Goal: Communication & Community: Share content

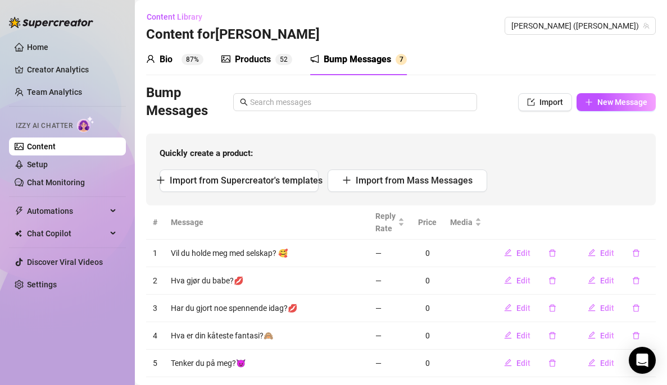
scroll to position [87, 0]
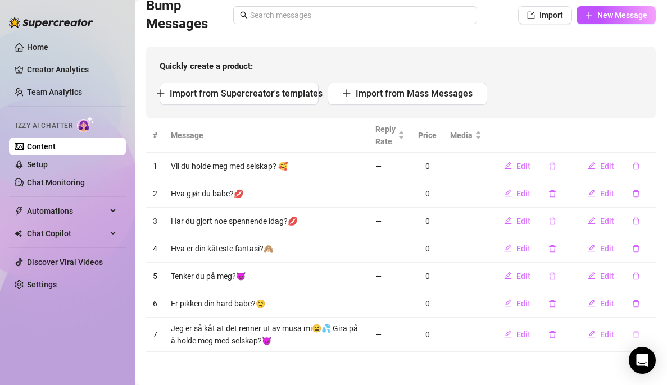
click at [632, 334] on icon "delete" at bounding box center [636, 335] width 8 height 8
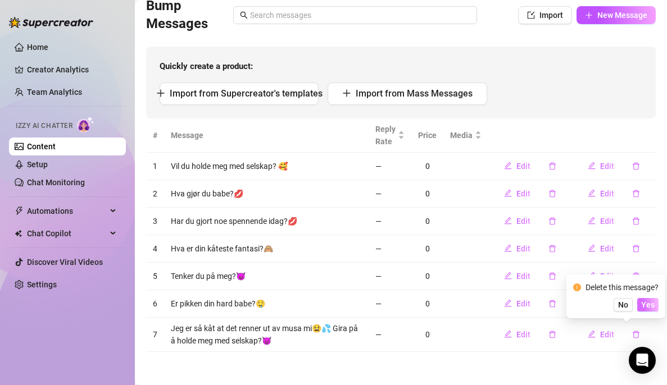
click at [649, 303] on span "Yes" at bounding box center [647, 304] width 13 height 9
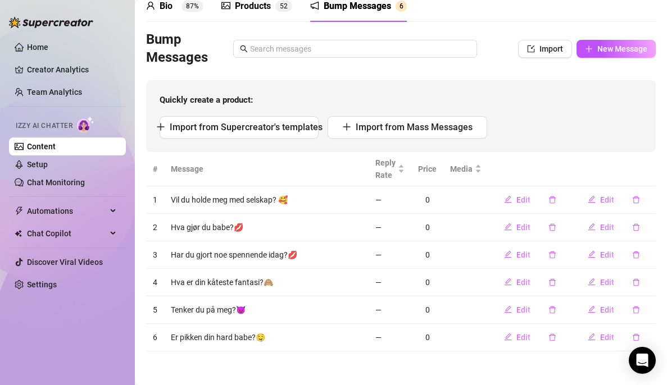
scroll to position [53, 0]
click at [596, 57] on button "New Message" at bounding box center [615, 49] width 79 height 18
type textarea "Type your message here..."
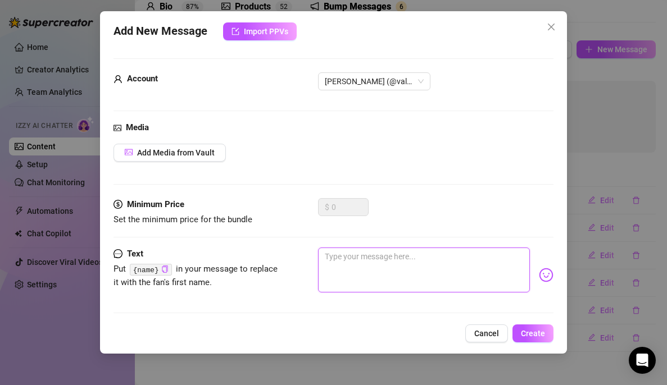
click at [368, 282] on textarea at bounding box center [424, 270] width 212 height 45
type textarea "H"
type textarea "Ha"
type textarea "Har"
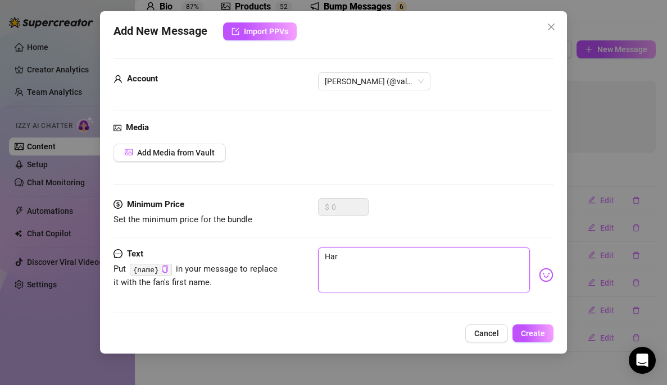
type textarea "Har"
type textarea "Har d"
type textarea "Har du"
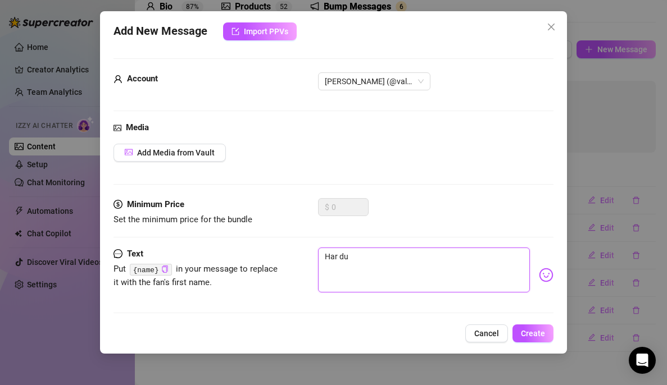
type textarea "Har du"
type textarea "Har du h"
type textarea "Har du ha"
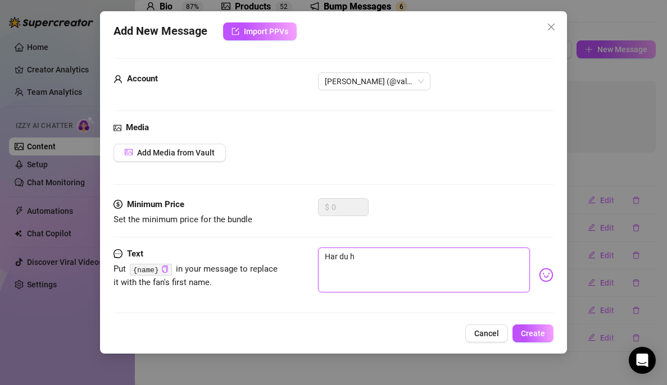
type textarea "Har du ha"
type textarea "Har du hat"
type textarea "Har du hatt"
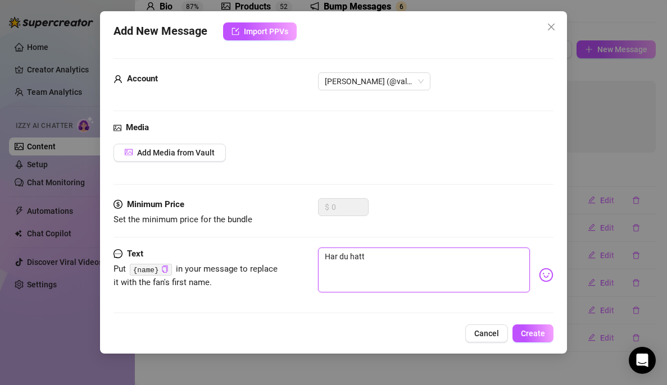
type textarea "Har du hatt"
type textarea "Har du hatt e"
type textarea "Har du hatt en"
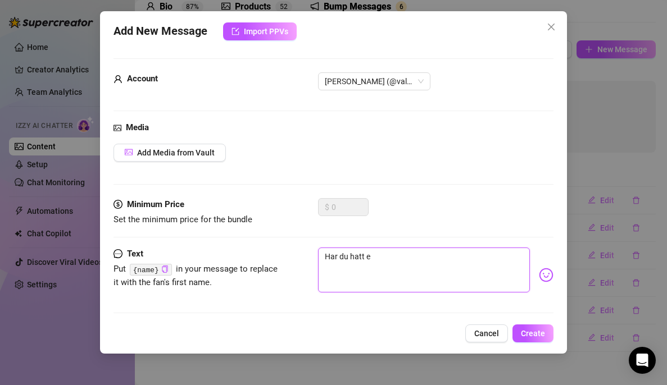
type textarea "Har du hatt en"
type textarea "Har du hatt en f"
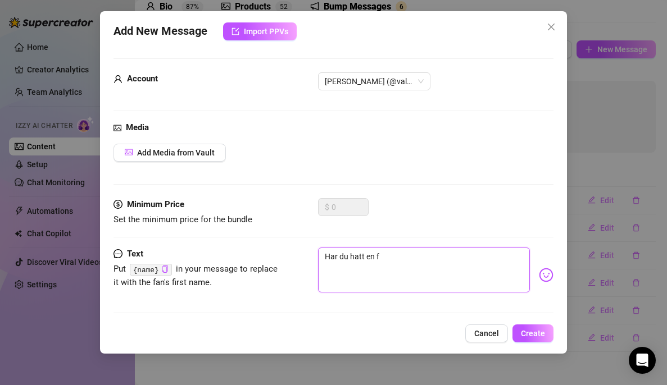
type textarea "Har du hatt en fi"
type textarea "Har du hatt en fin"
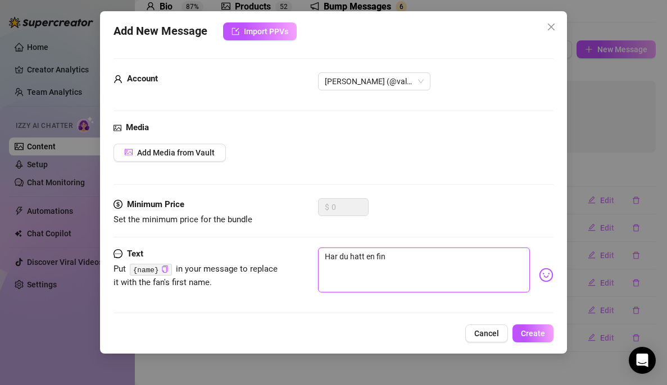
type textarea "Har du hatt en fin"
type textarea "Har du hatt en fin d"
type textarea "Har du hatt en fin da"
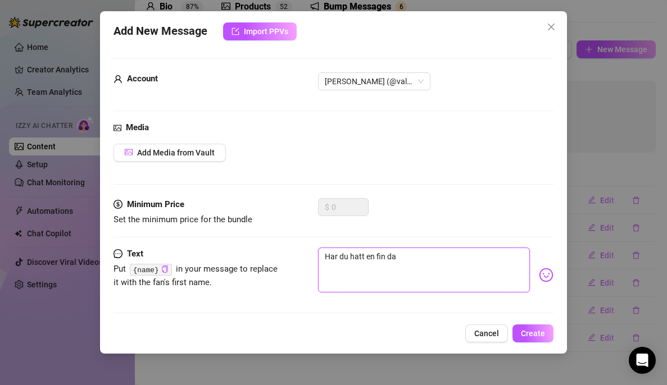
type textarea "Har du hatt en fin dag"
type textarea "Har du hatt en fin dag?"
click at [539, 273] on img at bounding box center [546, 275] width 15 height 15
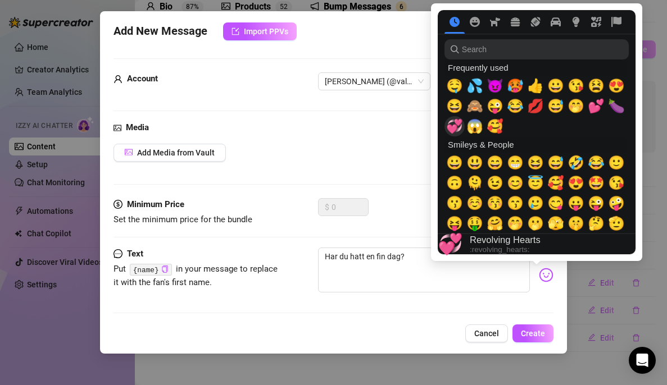
click at [455, 121] on span "💞" at bounding box center [454, 126] width 17 height 16
type textarea "Har du hatt en fin dag?💞"
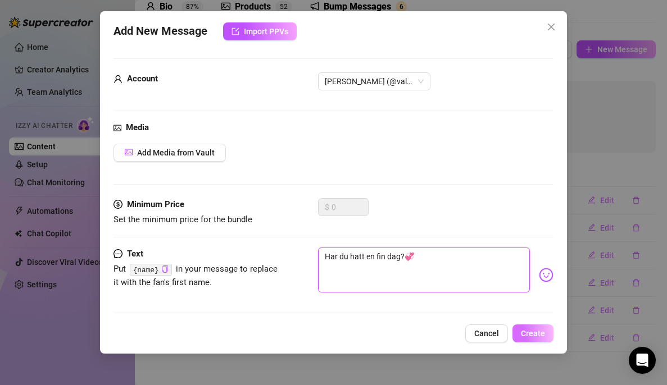
type textarea "Har du hatt en fin dag?💞"
click at [541, 340] on button "Create" at bounding box center [532, 334] width 41 height 18
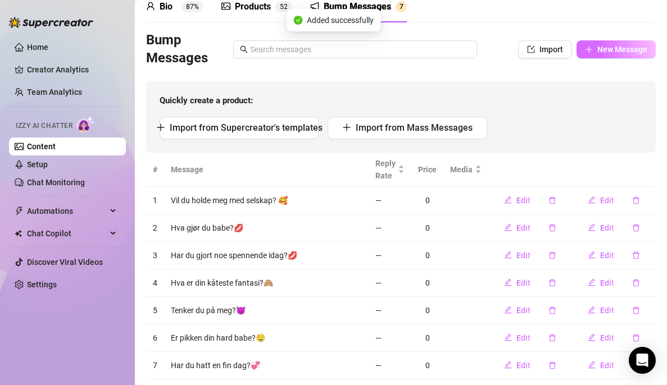
click at [597, 49] on span "New Message" at bounding box center [622, 49] width 50 height 9
type textarea "Type your message here..."
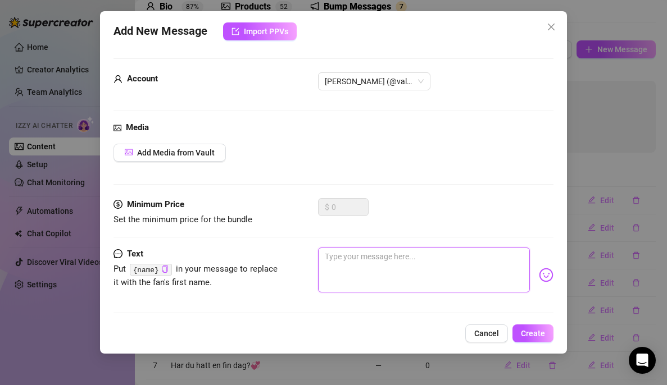
click at [344, 254] on textarea at bounding box center [424, 270] width 212 height 45
type textarea "H"
type textarea "Hv"
type textarea "Hvo"
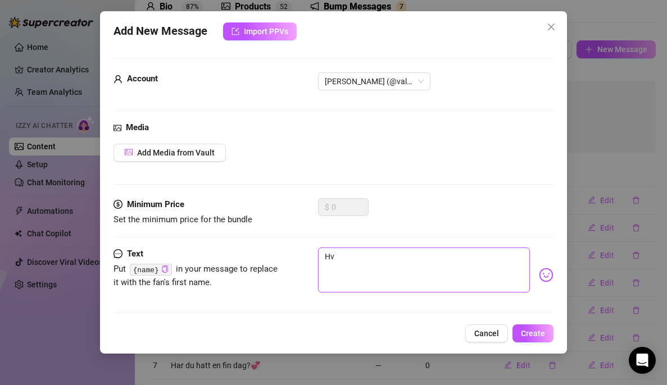
type textarea "Hvo"
type textarea "Hvor"
type textarea "Hvord"
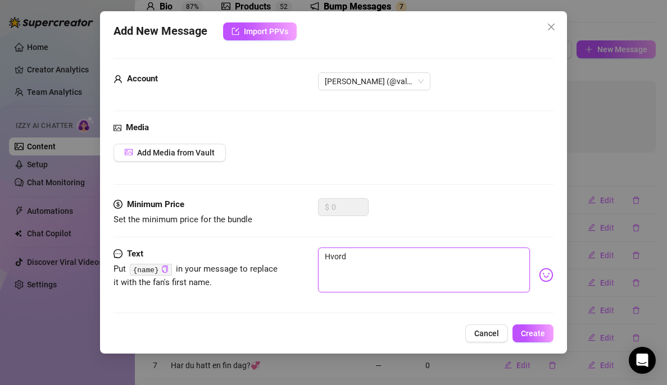
type textarea "Hvorda"
type textarea "Hvordan"
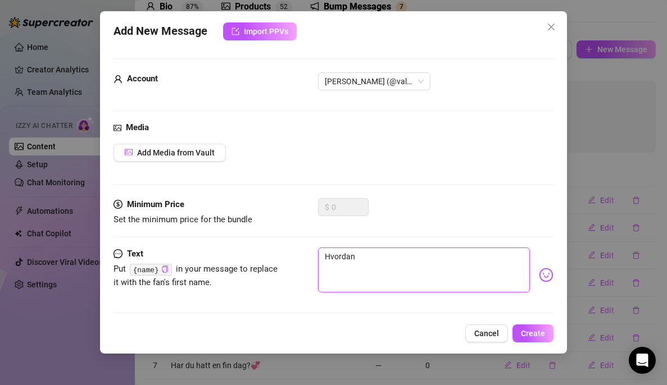
type textarea "Hvordan"
type textarea "Hvordan h"
type textarea "Hvordan ha"
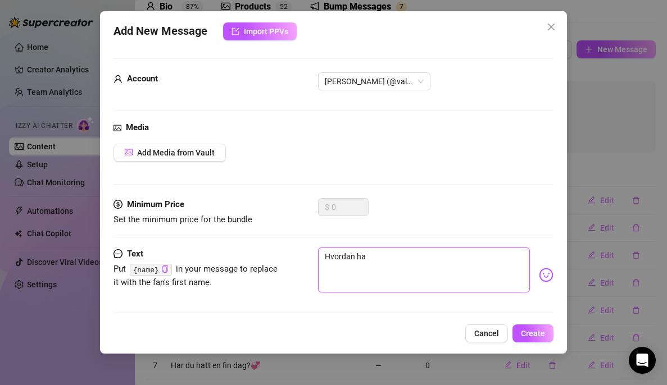
type textarea "Hvordan har"
type textarea "Hvordan har d"
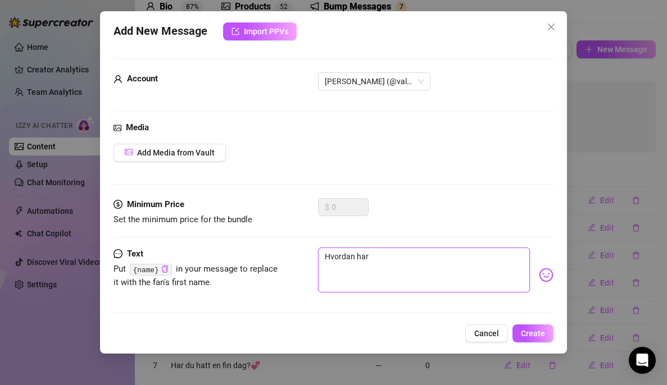
type textarea "Hvordan har d"
type textarea "Hvordan har da"
type textarea "Hvordan har dag"
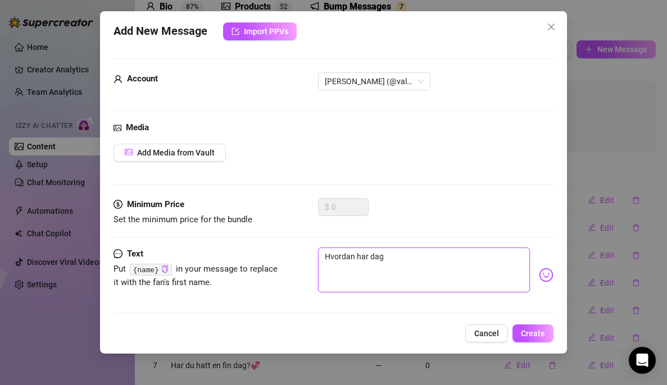
type textarea "Hvordan har dage"
type textarea "Hvordan har dagen"
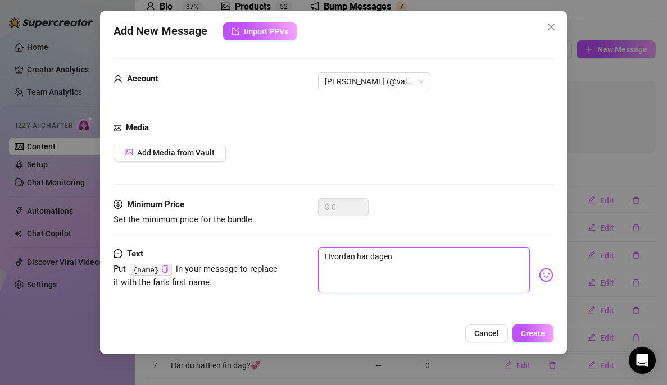
type textarea "Hvordan har dagen"
type textarea "Hvordan har dagen d"
type textarea "Hvordan har dagen di"
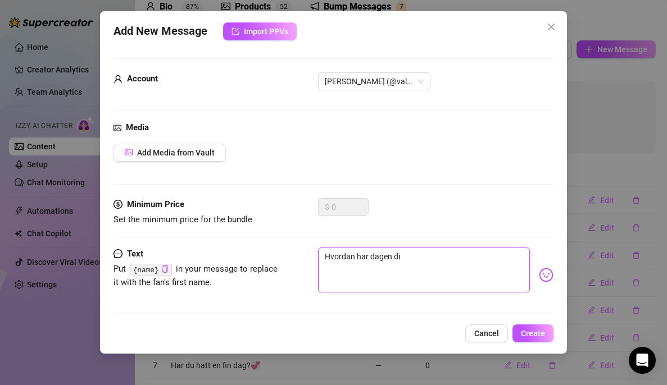
type textarea "Hvordan har dagen din"
type textarea "Hvordan har dagen din v"
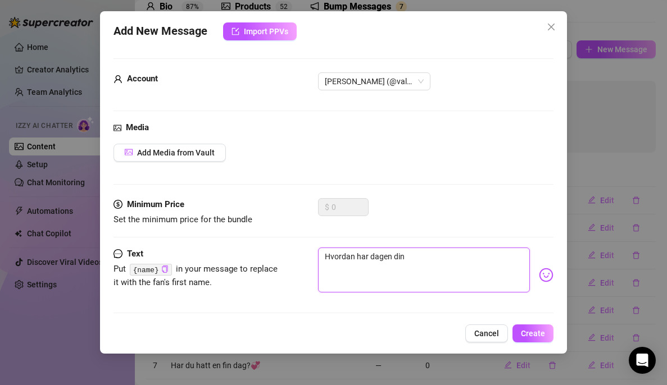
type textarea "Hvordan har dagen din v"
type textarea "Hvordan har dagen din væ"
type textarea "Hvordan har dagen din vær"
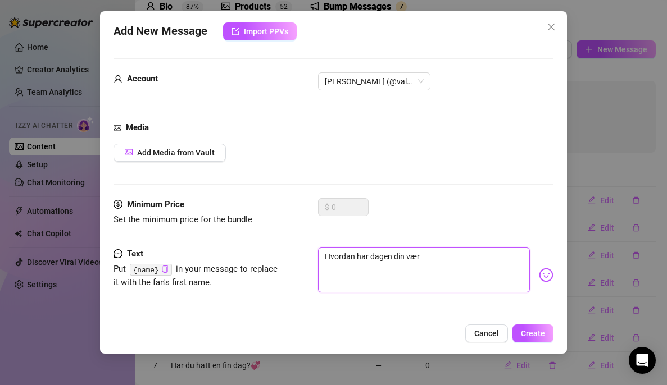
type textarea "Hvordan har dagen din vært"
type textarea "Hvordan har dagen din vært?"
click at [539, 275] on img at bounding box center [546, 275] width 15 height 15
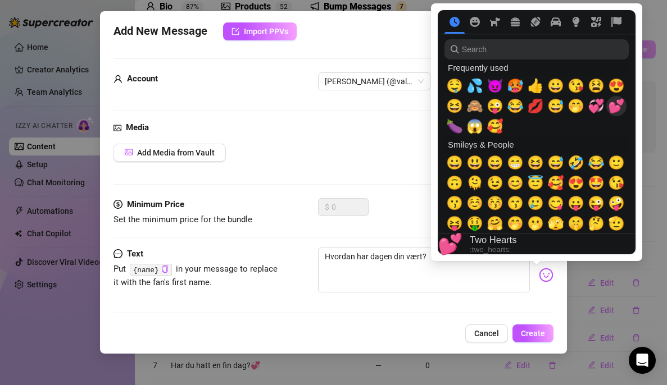
click at [618, 107] on span "💕" at bounding box center [616, 106] width 17 height 16
type textarea "Hvordan har dagen din vært?💕"
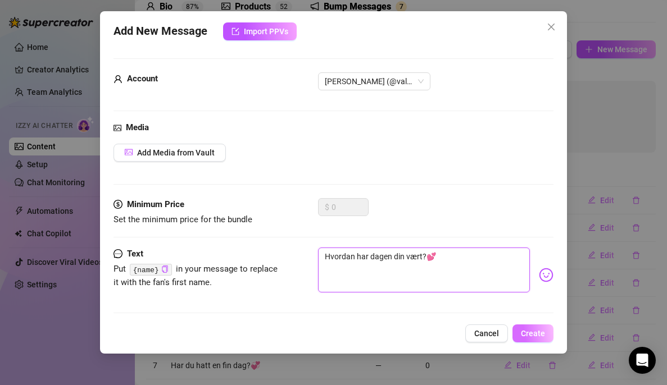
type textarea "Hvordan har dagen din vært?💕"
click at [539, 330] on span "Create" at bounding box center [533, 333] width 24 height 9
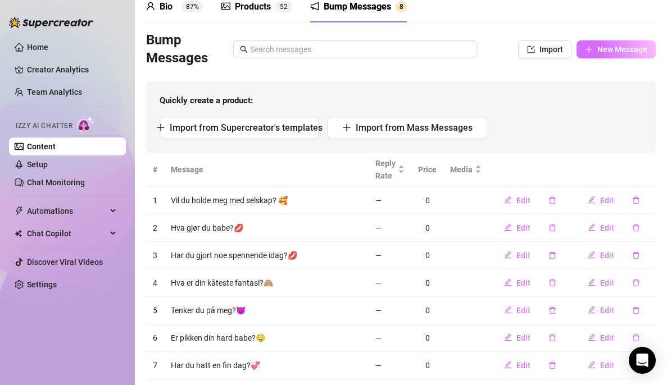
click at [605, 45] on span "New Message" at bounding box center [622, 49] width 50 height 9
type textarea "Type your message here..."
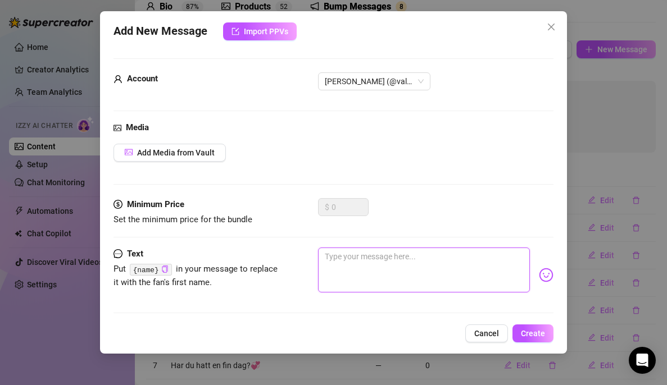
click at [454, 256] on textarea at bounding box center [424, 270] width 212 height 45
type textarea "e"
type textarea "Type your message here..."
type textarea "e"
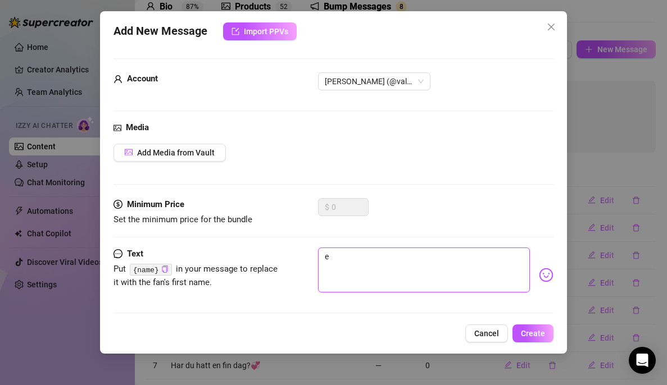
type textarea "Type your message here..."
type textarea "E"
type textarea "Er"
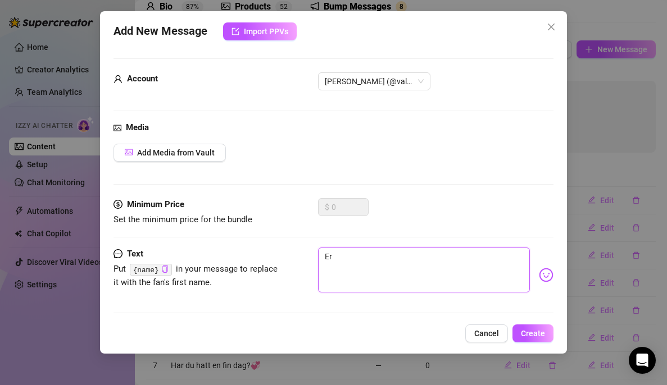
type textarea "Er"
type textarea "Er d"
type textarea "Er du"
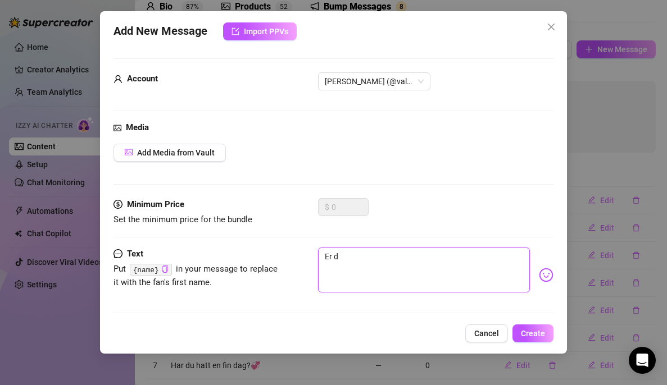
type textarea "Er du"
type textarea "Er du k"
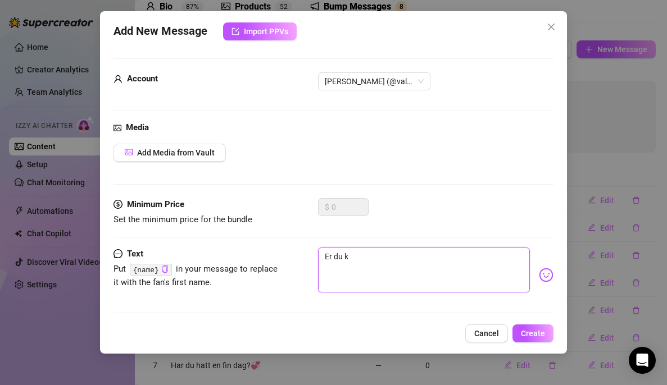
type textarea "Er du kå"
type textarea "Er du kåt"
type textarea "Er du kåt?"
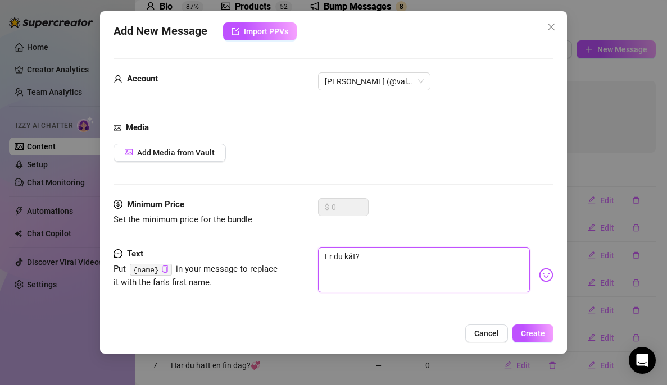
type textarea "Er du kåt?"
click at [539, 272] on img at bounding box center [546, 275] width 15 height 15
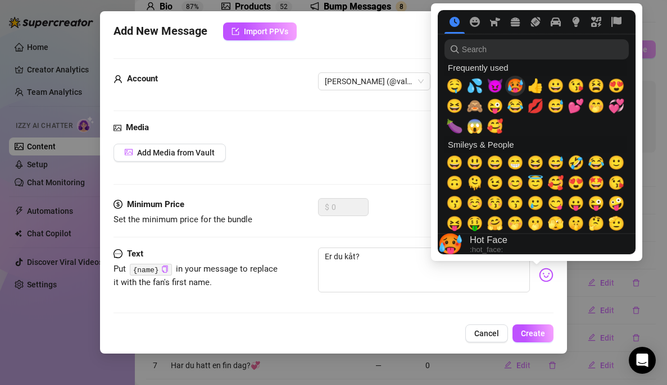
click at [521, 85] on span "🥵" at bounding box center [515, 86] width 17 height 16
type textarea "Er du kåt?🥵"
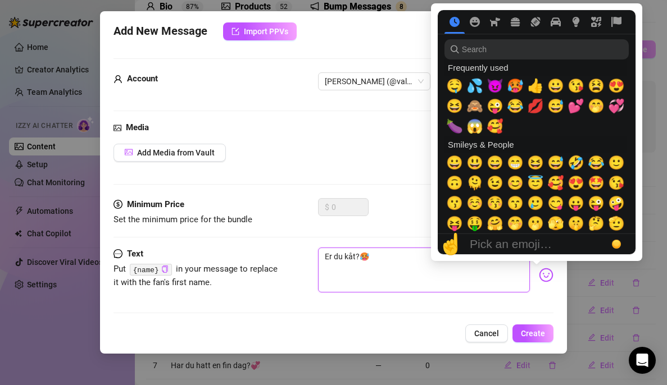
type textarea "Er du kåt?🥵"
click at [392, 190] on div "Media Add Media from Vault" at bounding box center [333, 159] width 440 height 77
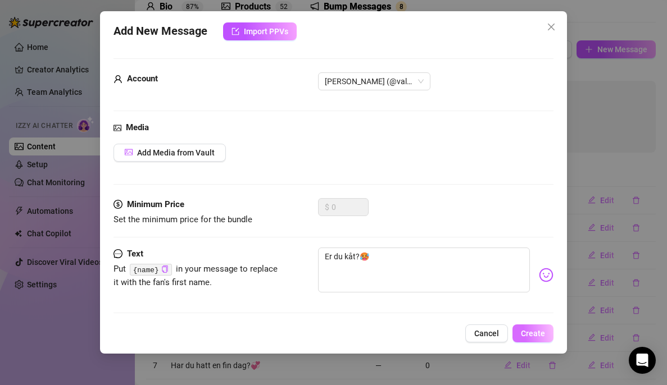
click at [528, 335] on span "Create" at bounding box center [533, 333] width 24 height 9
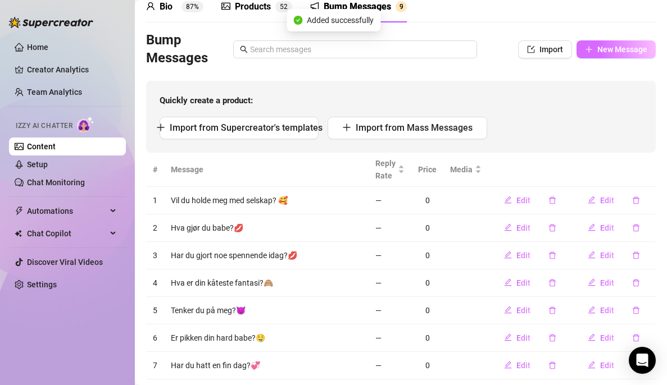
click at [598, 47] on span "New Message" at bounding box center [622, 49] width 50 height 9
type textarea "Type your message here..."
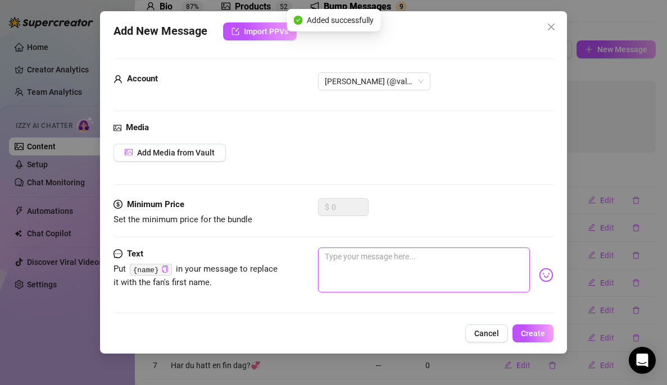
click at [357, 255] on textarea at bounding box center [424, 270] width 212 height 45
type textarea "J"
type textarea "Je"
type textarea "Jeg"
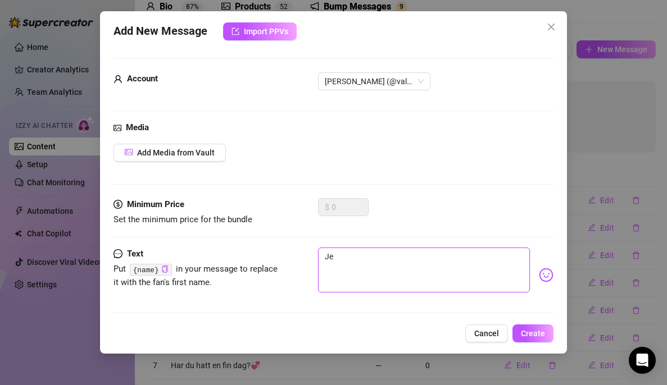
type textarea "Jeg"
type textarea "Jeg t"
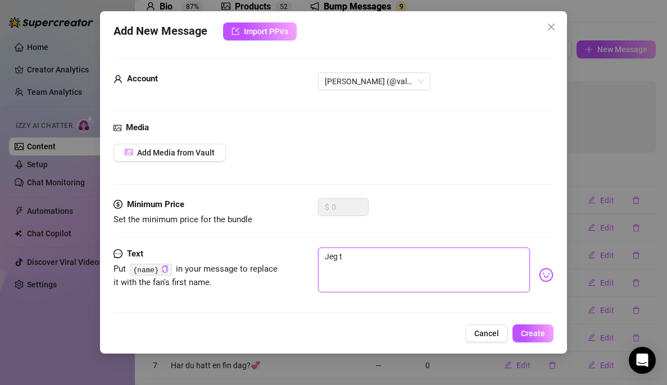
type textarea "Jeg tr"
type textarea "Jeg tre"
type textarea "Jeg tren"
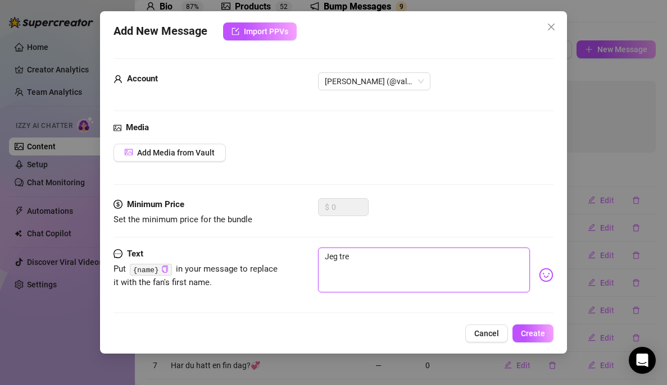
type textarea "Jeg tren"
type textarea "Jeg treng"
type textarea "Jeg trenge"
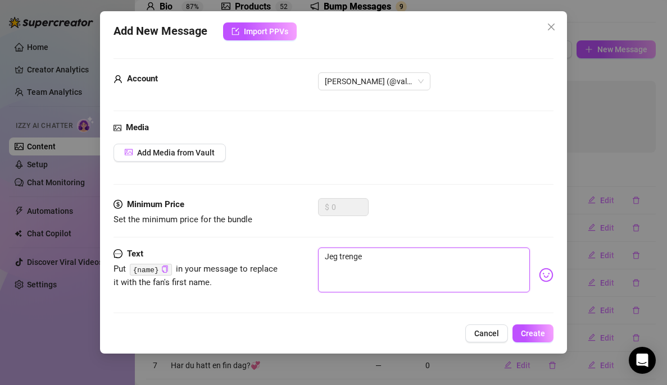
type textarea "Jeg trenger"
type textarea "Jeg trenger n"
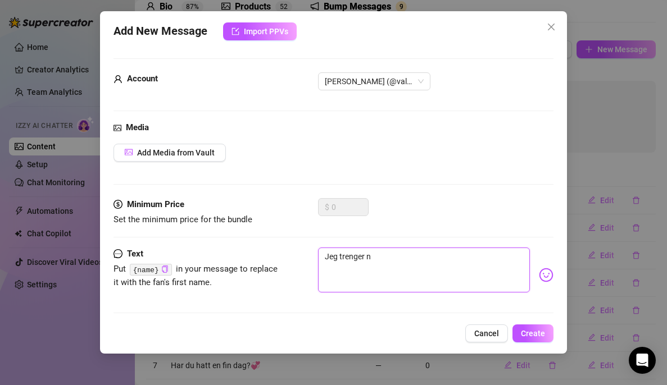
type textarea "Jeg trenger no"
type textarea "Jeg trenger noe"
type textarea "Jeg trenger noen"
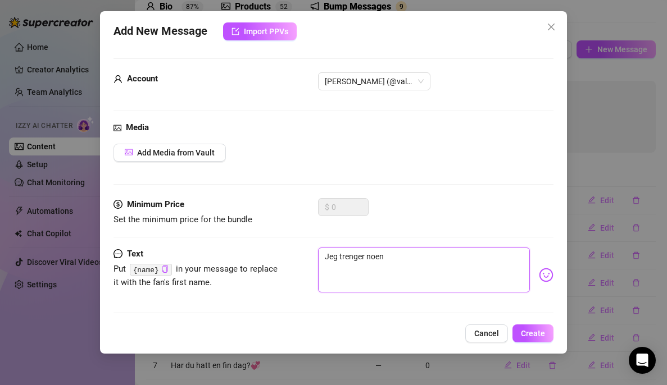
type textarea "Jeg trenger noen"
type textarea "Jeg trenger noen å"
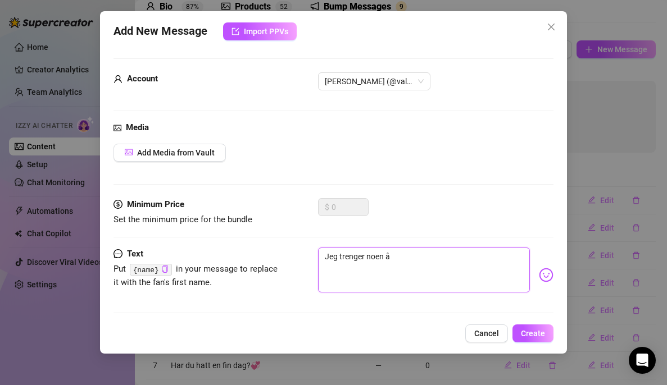
type textarea "Jeg trenger noen å"
type textarea "Jeg trenger noen å l"
type textarea "Jeg trenger noen å le"
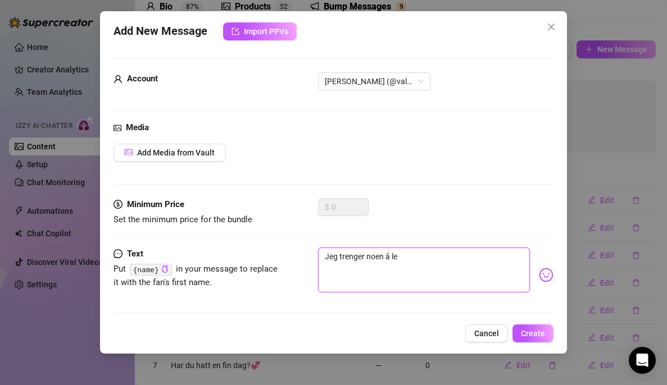
type textarea "Jeg trenger noen å lek"
type textarea "Jeg trenger noen å leke"
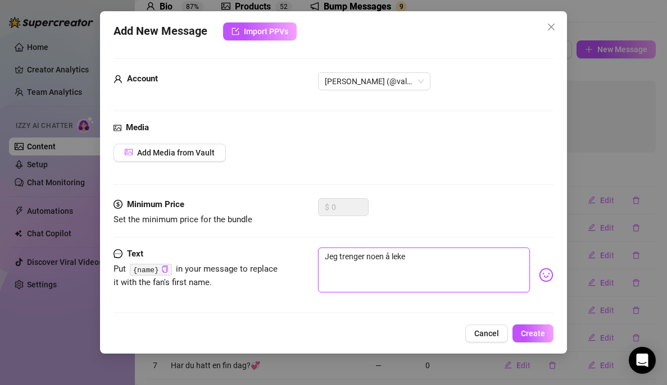
type textarea "Jeg trenger noen å leke"
type textarea "Jeg trenger noen å leke m"
type textarea "Jeg trenger noen å leke me"
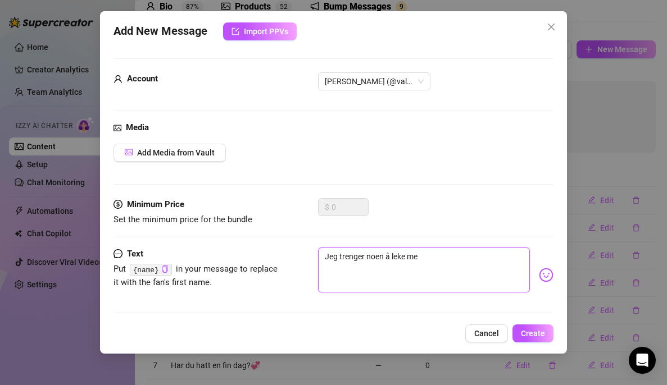
type textarea "Jeg trenger noen å leke med"
type textarea "Jeg trenger noen å leke med n"
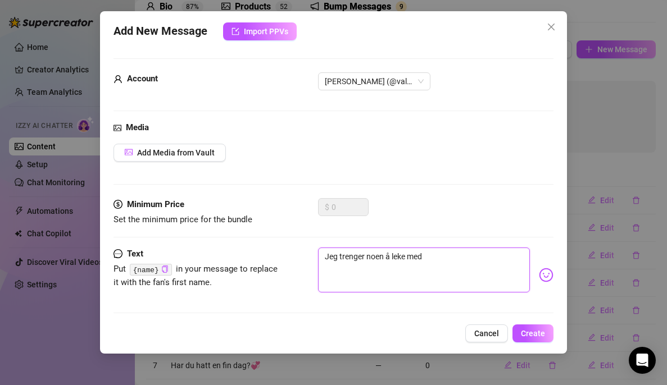
type textarea "Jeg trenger noen å leke med n"
type textarea "Jeg trenger noen å leke med nå"
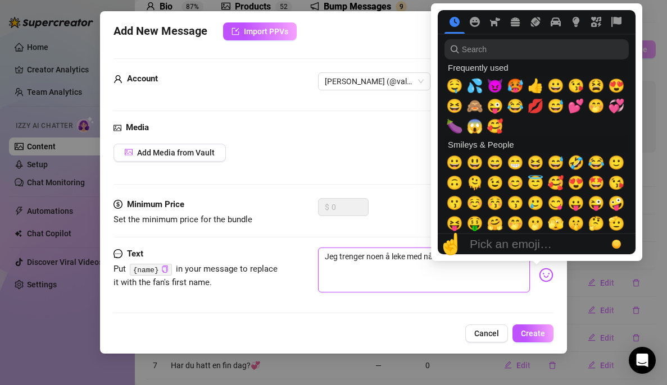
type textarea "Jeg trenger noen å leke med nå."
type textarea "Jeg trenger noen å leke med nå.."
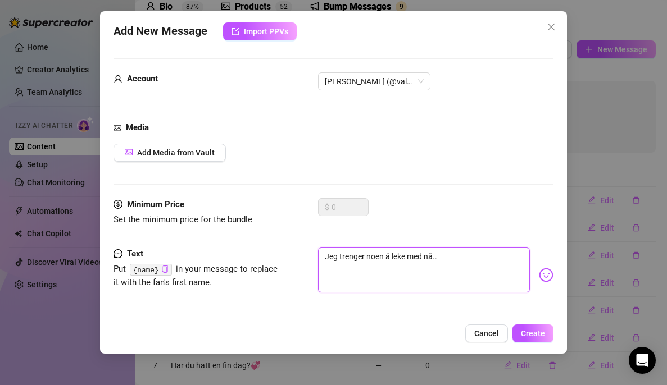
type textarea "Jeg trenger noen å leke med nå.."
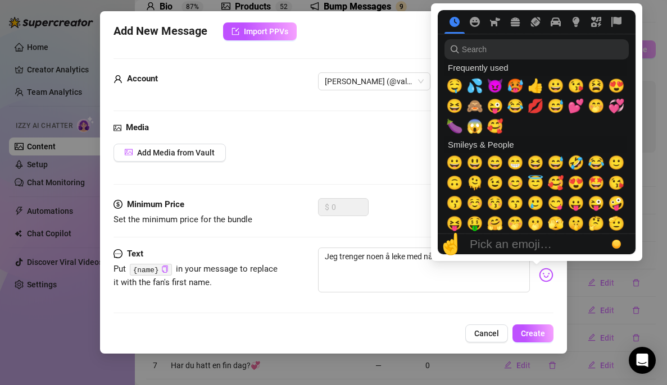
click at [539, 280] on img at bounding box center [546, 275] width 15 height 15
click at [595, 85] on span "😫" at bounding box center [595, 86] width 17 height 16
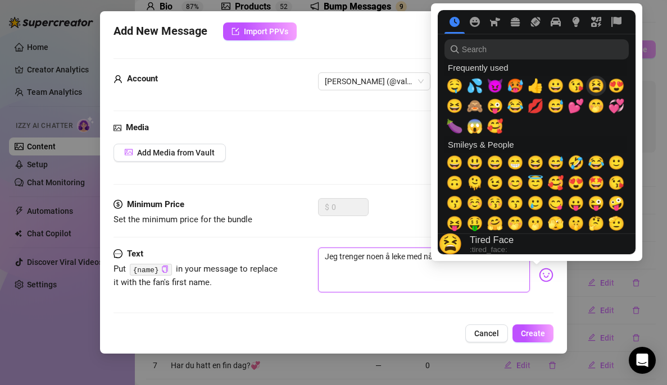
type textarea "Jeg trenger noen å leke med nå..😫"
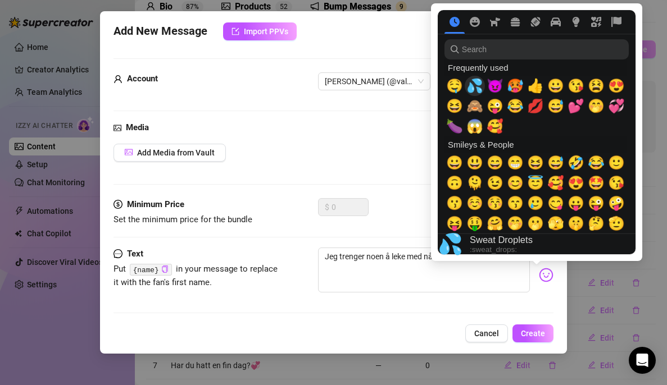
click at [475, 88] on span "💦" at bounding box center [474, 86] width 17 height 16
type textarea "Jeg trenger noen å leke med nå..😫💦"
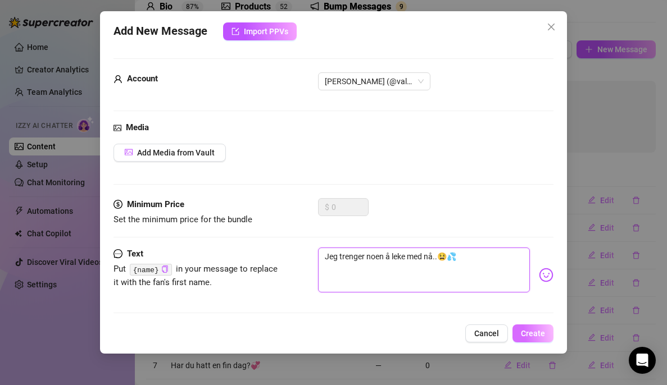
type textarea "Jeg trenger noen å leke med nå..😫💦"
click at [524, 330] on span "Create" at bounding box center [533, 333] width 24 height 9
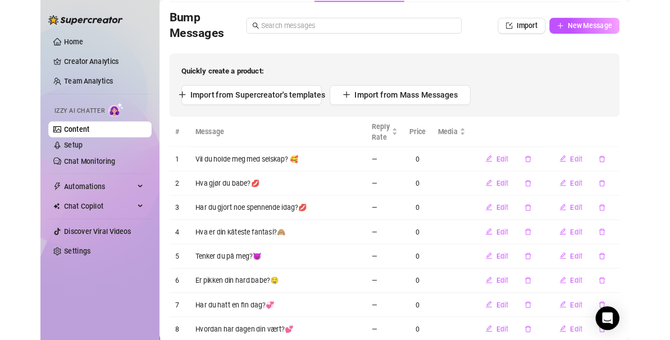
scroll to position [72, 0]
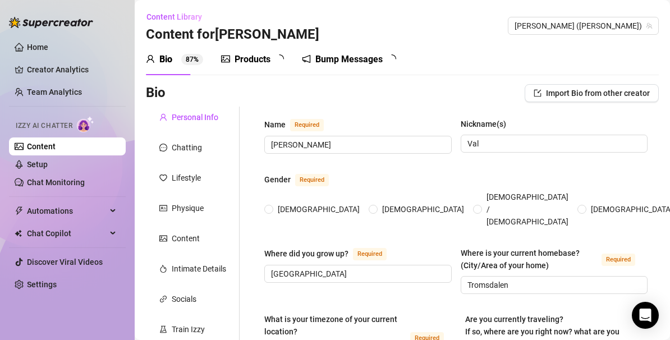
radio input "true"
type input "[DATE]"
click at [360, 56] on div "Bump Messages" at bounding box center [356, 59] width 67 height 13
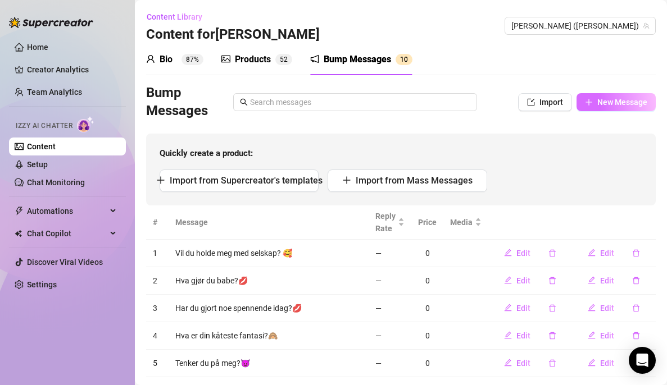
click at [604, 104] on span "New Message" at bounding box center [622, 102] width 50 height 9
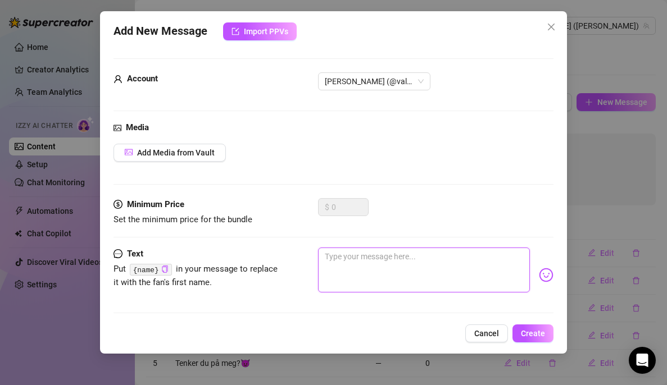
click at [479, 277] on textarea at bounding box center [424, 270] width 212 height 45
click at [605, 124] on div "Add New Message Import PPVs Account [PERSON_NAME] (@valentinamyriad) Media Add …" at bounding box center [333, 192] width 667 height 385
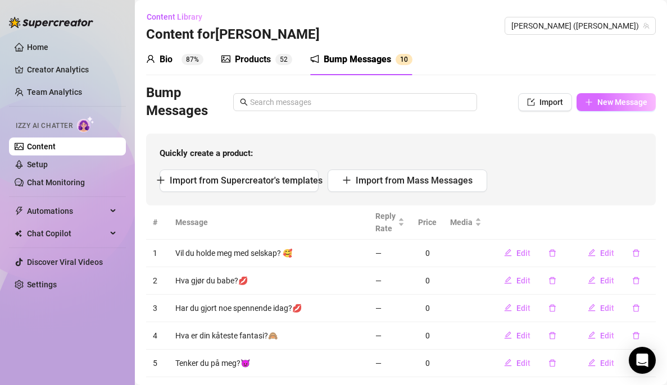
click at [600, 105] on span "New Message" at bounding box center [622, 102] width 50 height 9
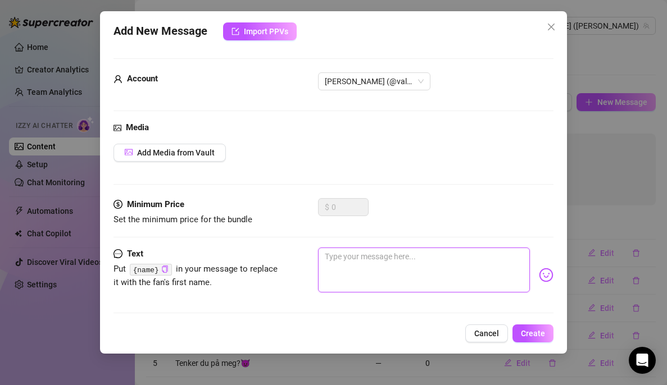
click at [467, 262] on textarea at bounding box center [424, 270] width 212 height 45
click at [461, 259] on textarea at bounding box center [424, 270] width 212 height 45
type textarea "P"
type textarea "Po"
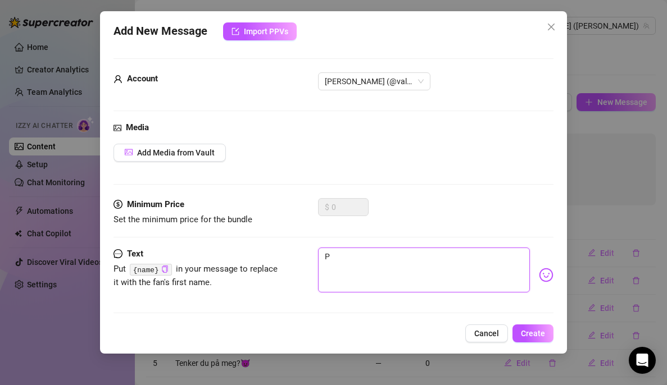
type textarea "Po"
type textarea "Pop"
type textarea "Popp"
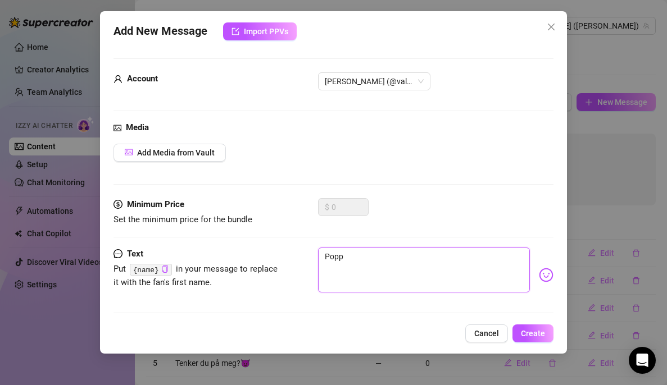
type textarea "Poppe"
type textarea "Popper"
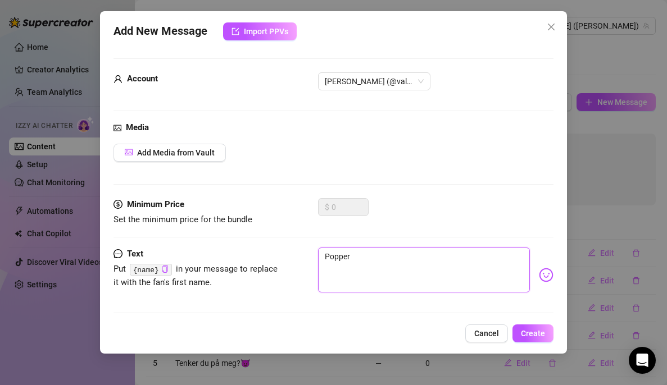
type textarea "Popper"
type textarea "Popper i"
type textarea "Popper in"
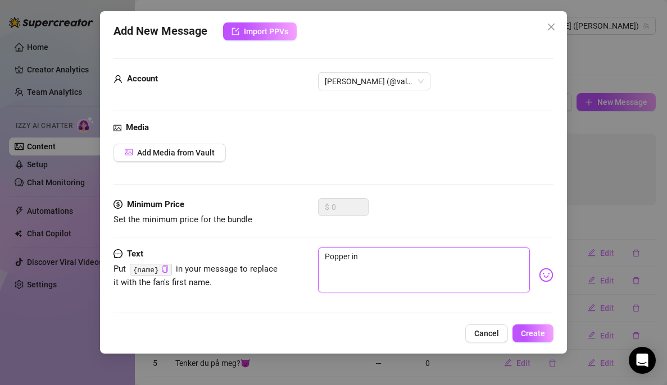
type textarea "Popper inn"
type textarea "Popper inno"
type textarea "Popper innom"
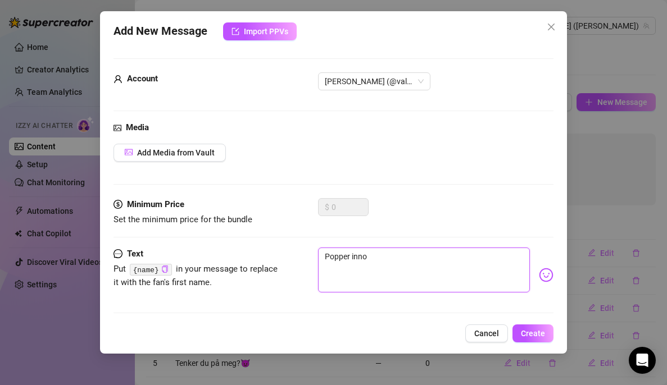
type textarea "Popper innom"
type textarea "Popper innom f"
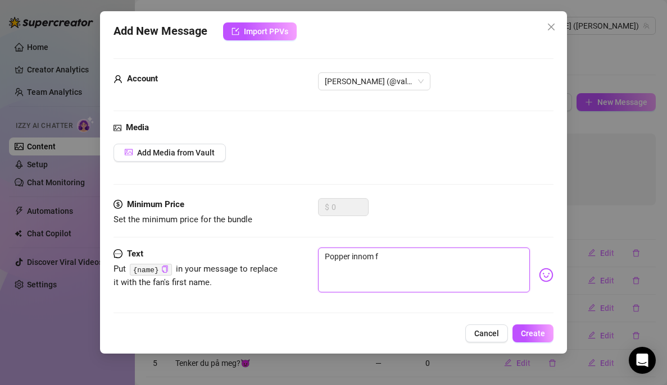
type textarea "Popper innom fo"
type textarea "Popper innom for"
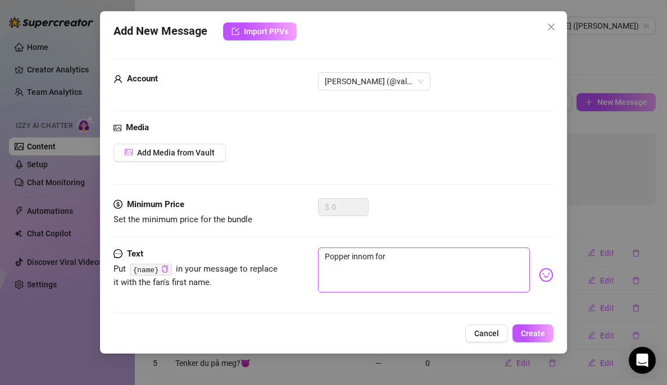
type textarea "Popper innom for"
type textarea "Popper innom for å"
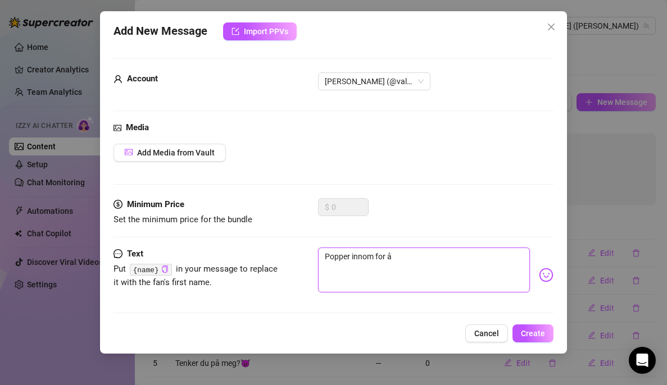
type textarea "Popper innom for å ø"
type textarea "Popper innom for å øn"
type textarea "Popper innom for å øns"
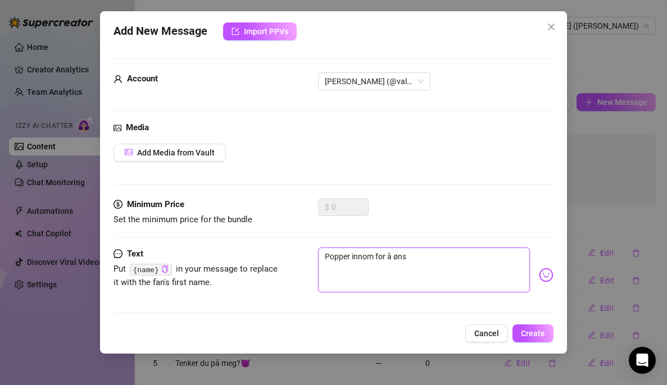
type textarea "Popper innom for å ønsk"
type textarea "Popper innom for å ønske"
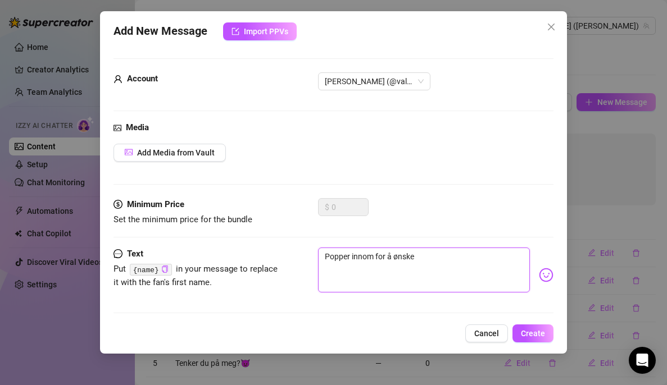
type textarea "Popper innom for å ønske d"
type textarea "Popper innom for å ønske de"
type textarea "Popper innom for å ønske deg"
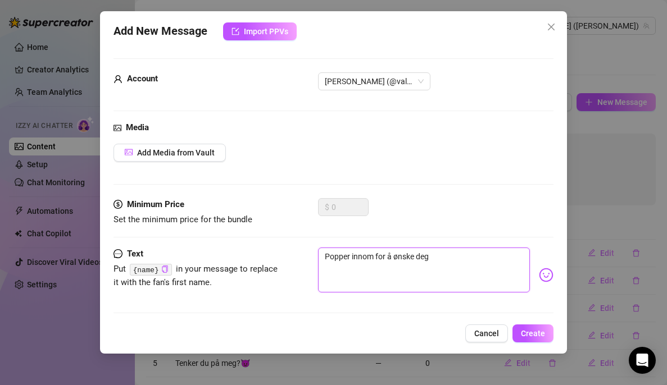
type textarea "Popper innom for å ønske deg"
type textarea "Popper innom for å ønske deg e"
type textarea "Popper innom for å ønske deg en"
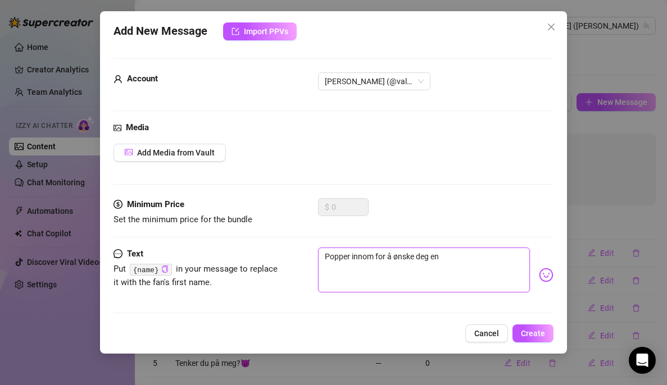
type textarea "Popper innom for å ønske deg en"
type textarea "Popper innom for å ønske deg en f"
type textarea "Popper innom for å ønske deg en fi"
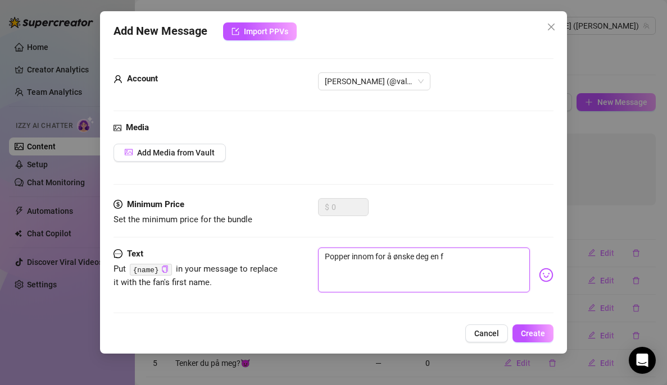
type textarea "Popper innom for å ønske deg en fi"
type textarea "Popper innom for å ønske deg en fin"
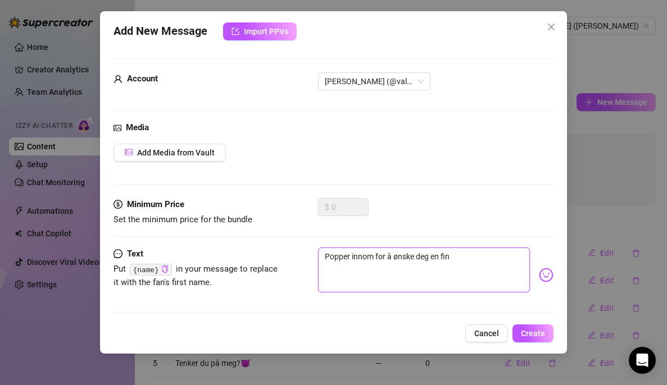
type textarea "Popper innom for å ønske deg en fin d"
type textarea "[PERSON_NAME] innom for å ønske deg en fin da"
type textarea "[PERSON_NAME] innom for å ønske deg en fin dag"
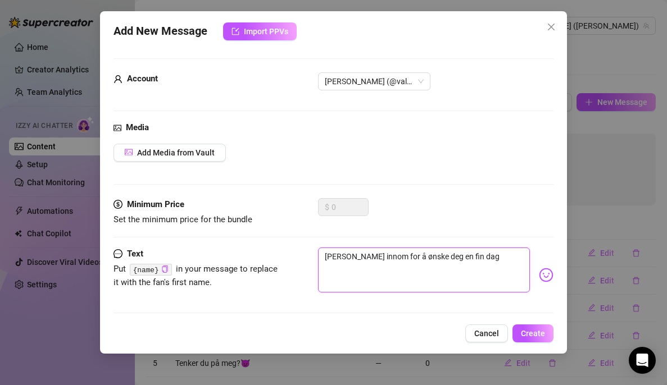
type textarea "[PERSON_NAME] innom for å ønske deg en fin dag"
click at [542, 276] on img at bounding box center [546, 275] width 15 height 15
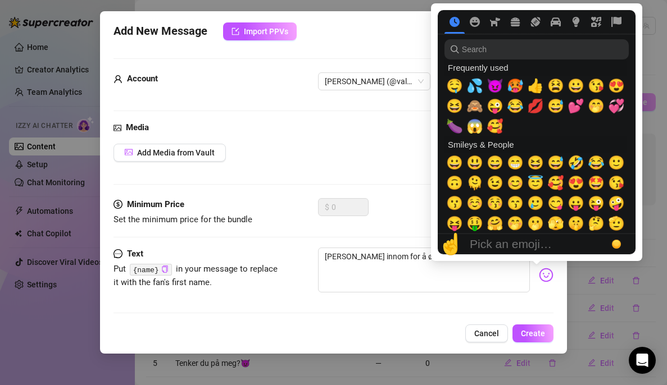
click at [556, 183] on span "🥰" at bounding box center [555, 183] width 17 height 16
type textarea "[PERSON_NAME] innom for å ønske deg en fin dag🥰"
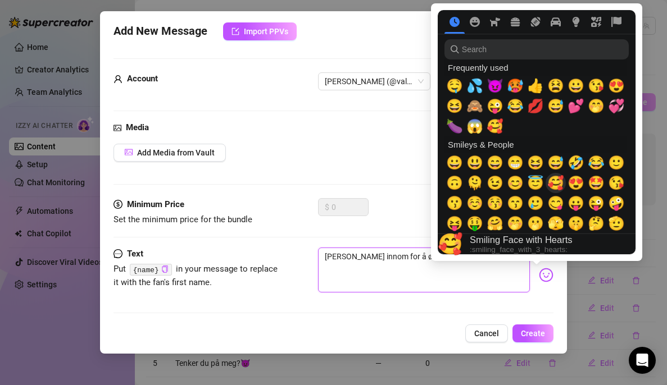
type textarea "[PERSON_NAME] innom for å ønske deg en fin dag🥰"
click at [416, 179] on div "Media Add Media from Vault" at bounding box center [333, 159] width 440 height 77
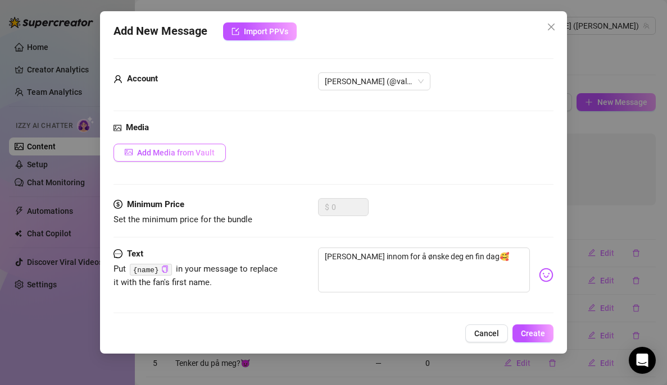
click at [160, 153] on span "Add Media from Vault" at bounding box center [175, 152] width 77 height 9
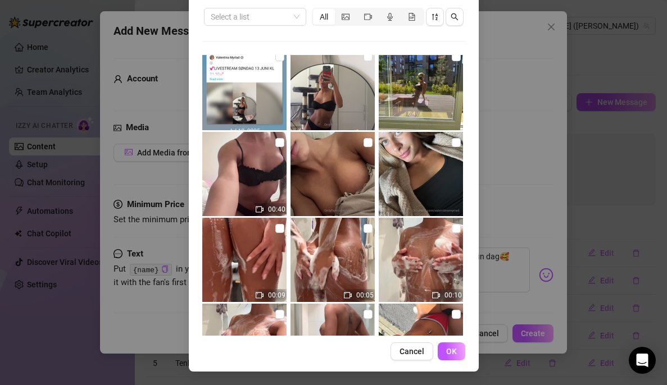
scroll to position [4648, 0]
click at [451, 141] on input "checkbox" at bounding box center [455, 143] width 9 height 9
checkbox input "true"
click at [446, 340] on span "OK" at bounding box center [451, 351] width 11 height 9
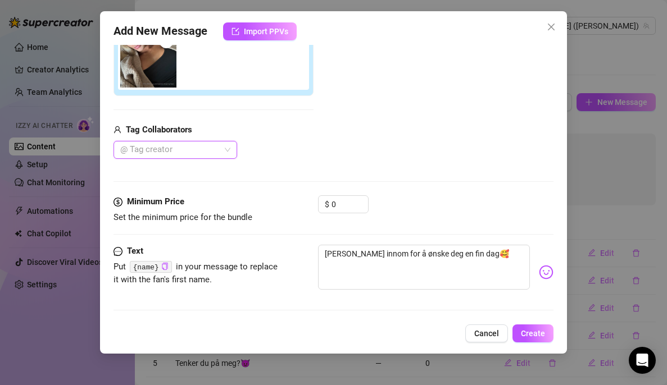
scroll to position [166, 0]
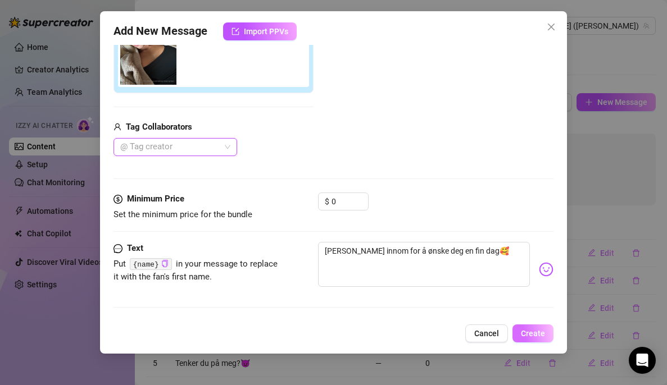
click at [536, 337] on span "Create" at bounding box center [533, 333] width 24 height 9
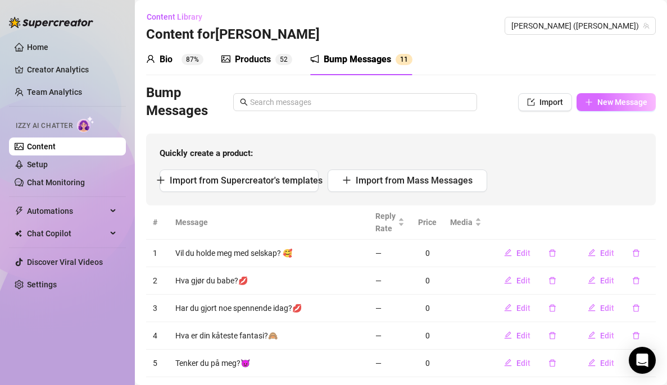
click at [602, 105] on span "New Message" at bounding box center [622, 102] width 50 height 9
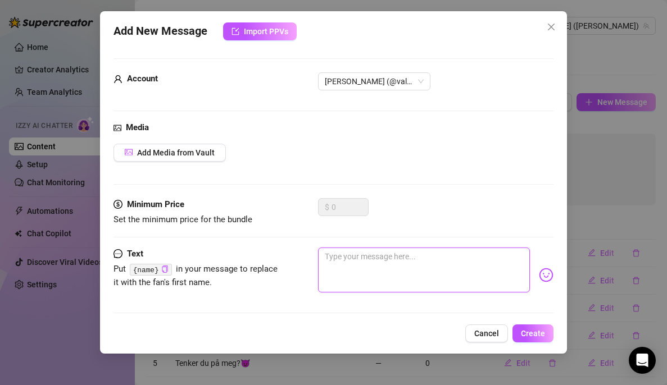
click at [445, 262] on textarea at bounding box center [424, 270] width 212 height 45
type textarea "H"
type textarea "Hv"
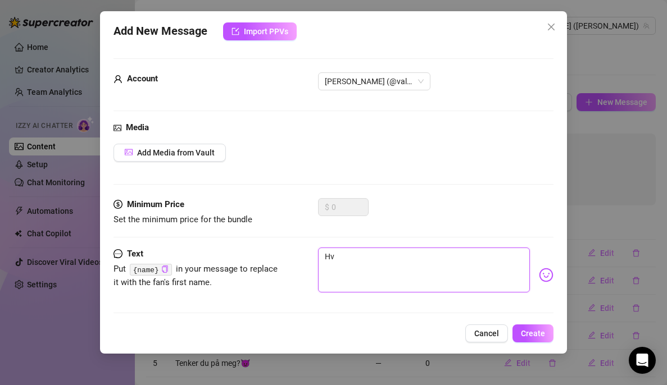
type textarea "Hva"
type textarea "Hva e"
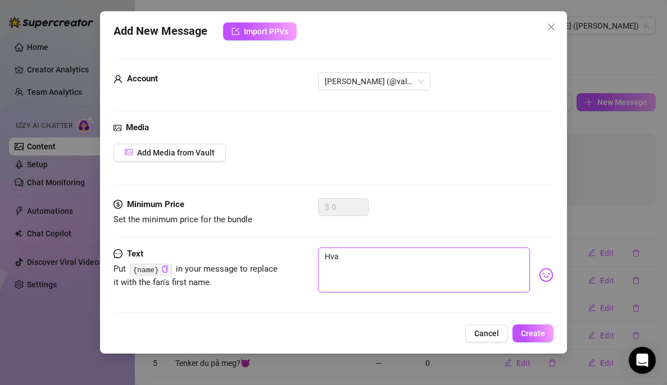
type textarea "Hva e"
type textarea "Hva er"
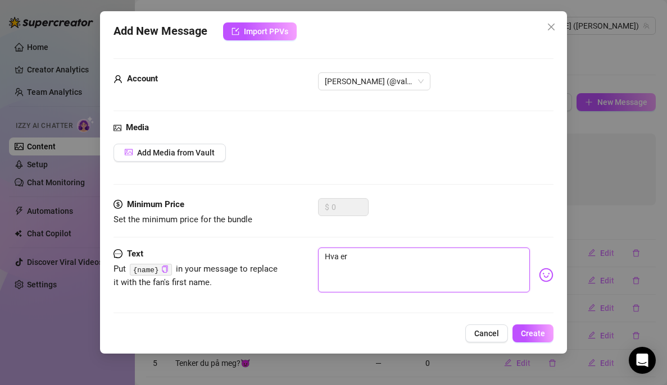
type textarea "Hva er d"
type textarea "Hva er de"
type textarea "Hva er det"
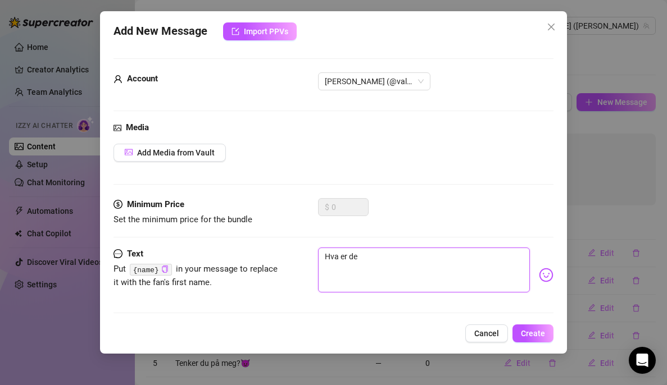
type textarea "Hva er det"
type textarea "Hva er det s"
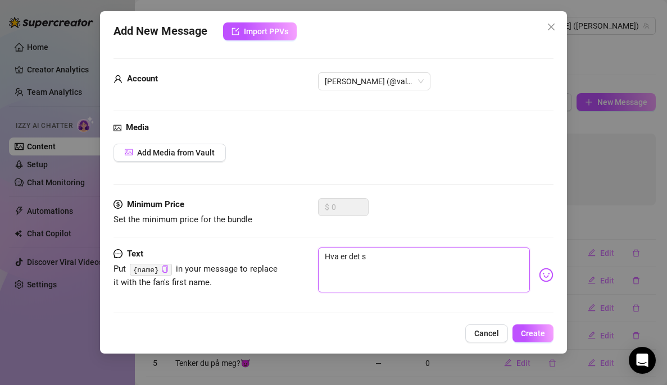
type textarea "Hva er det sy"
type textarea "Hva er det syk"
type textarea "Hva er det syke"
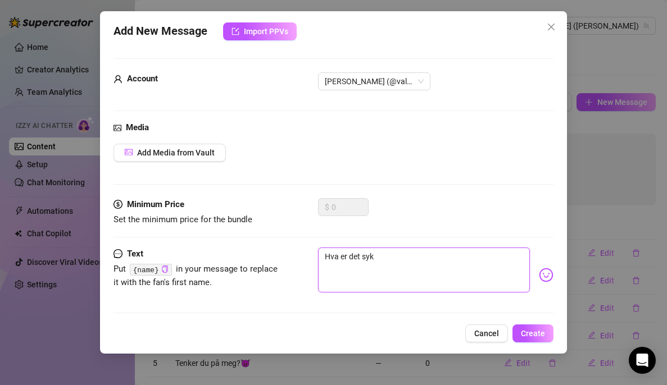
type textarea "Hva er det syke"
type textarea "Hva er det sykes"
type textarea "Hva er det sykest"
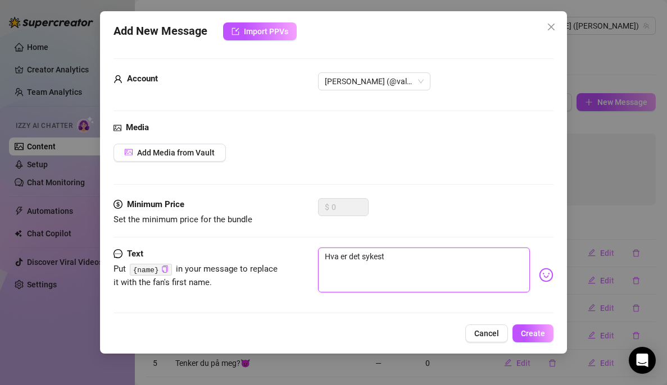
type textarea "Hva er det sykeste"
type textarea "Hva er det sykeste d"
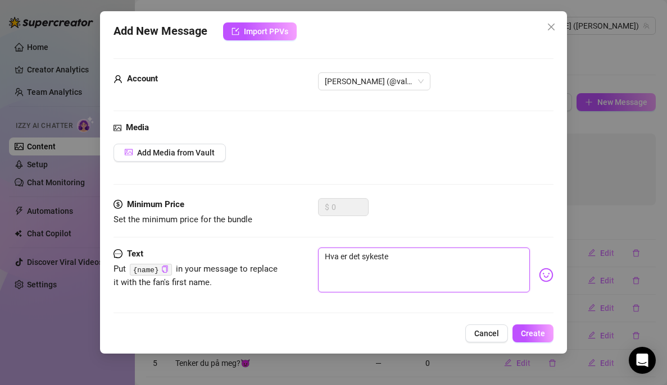
type textarea "Hva er det sykeste d"
type textarea "Hva er det sykeste du"
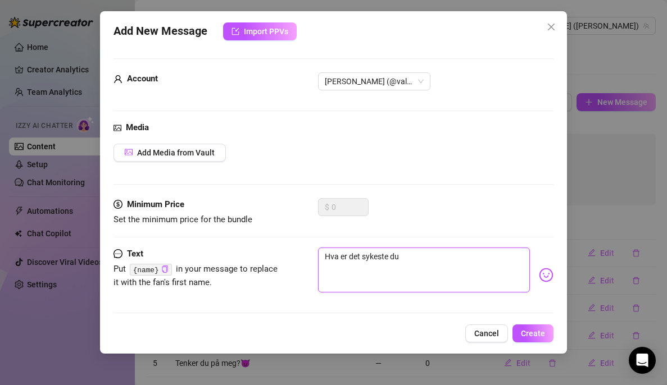
type textarea "Hva er det sykeste du h"
type textarea "Hva er det sykeste du ha"
type textarea "Hva er det sykeste du har"
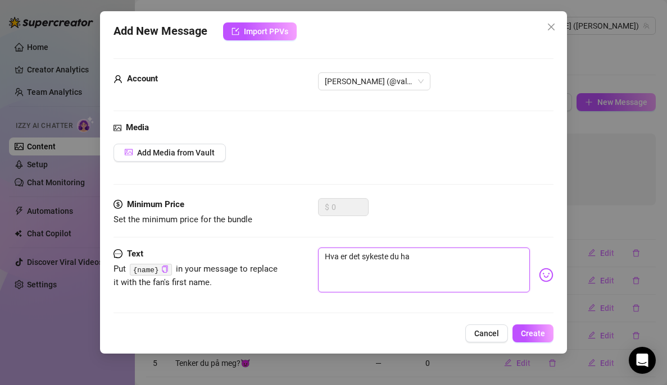
type textarea "Hva er det sykeste du har"
type textarea "Hva er det sykeste du har g"
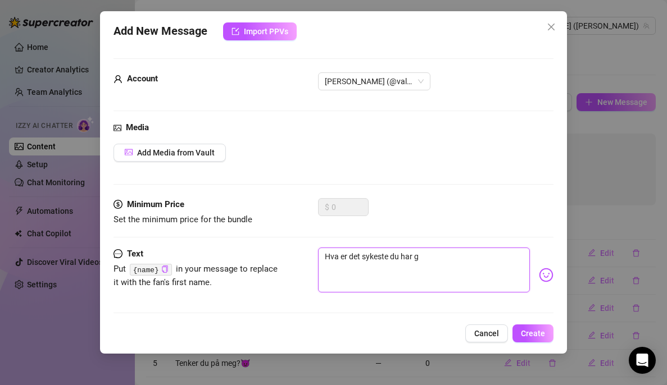
type textarea "Hva er det sykeste du har gj"
type textarea "Hva er det sykeste du har gjo"
type textarea "Hva er det sykeste du har gjor"
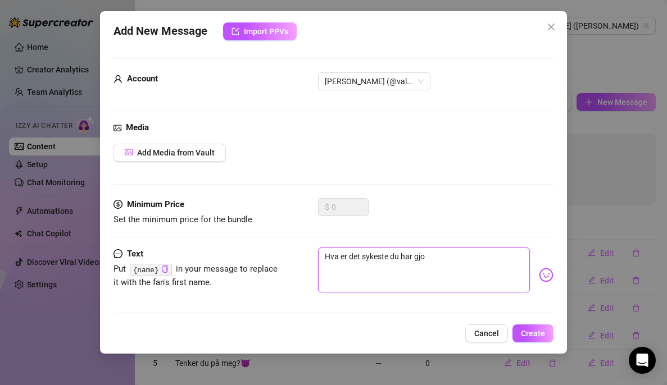
type textarea "Hva er det sykeste du har gjor"
type textarea "Hva er det sykeste du har gjort"
type textarea "Hva er det sykeste du har gjort i"
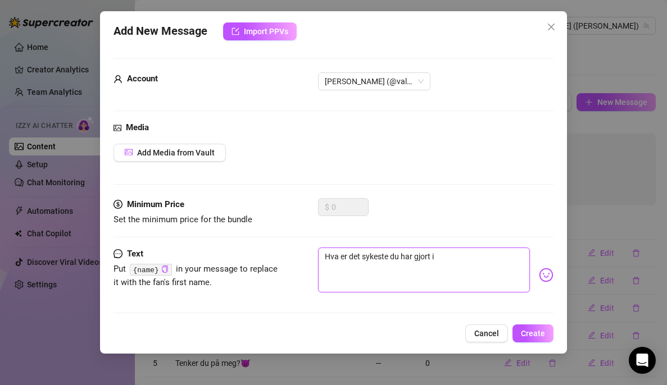
type textarea "Hva er det sykeste du har gjort i"
type textarea "Hva er det sykeste du har gjort i l"
type textarea "Hva er det sykeste du har gjort i li"
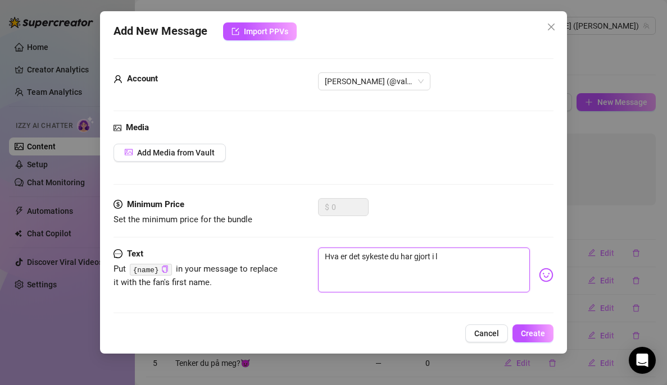
type textarea "Hva er det sykeste du har gjort i li"
type textarea "Hva er det sykeste du har gjort i liv"
type textarea "Hva er det sykeste du har gjort i live"
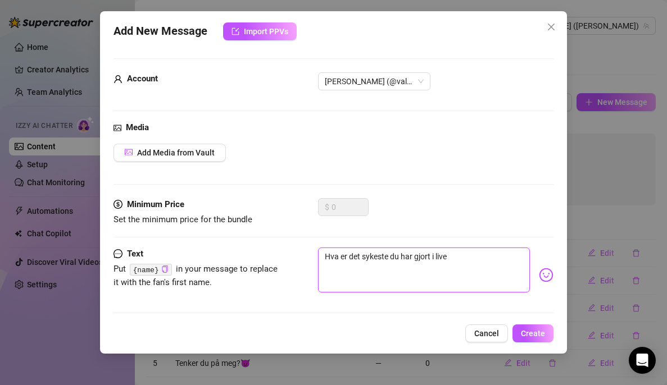
type textarea "Hva er det sykeste du har gjort i livet"
type textarea "Hva er det sykeste du har gjort i livet d"
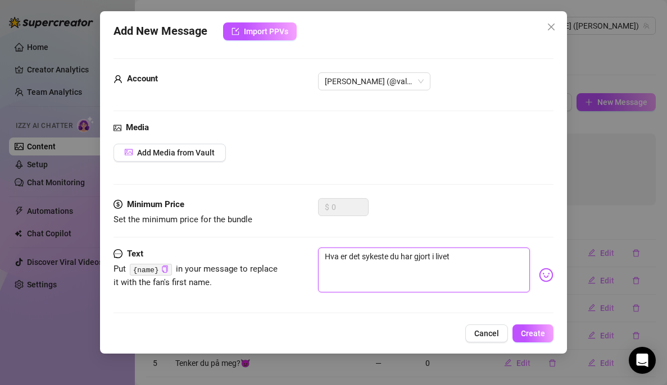
type textarea "Hva er det sykeste du har gjort i livet d"
type textarea "Hva er det sykeste du har gjort i livet di"
type textarea "Hva er det sykeste du har gjort i livet dit"
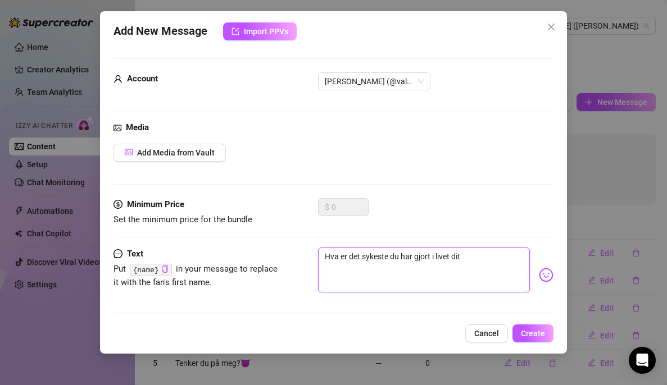
type textarea "Hva er det sykeste du har gjort i livet ditt"
type textarea "Hva er det sykeste du har gjort i livet ditt?"
click at [539, 273] on img at bounding box center [546, 275] width 15 height 15
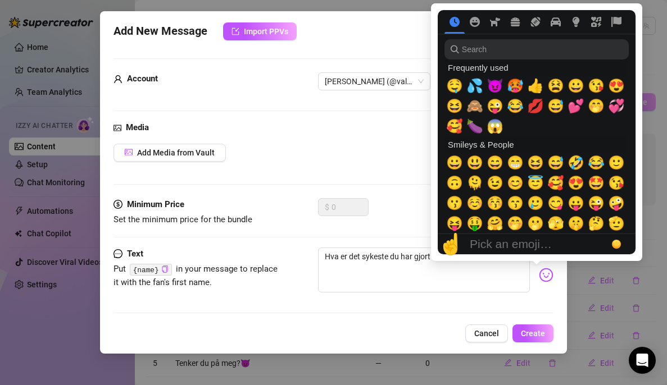
click at [575, 106] on span "💕" at bounding box center [575, 106] width 17 height 16
type textarea "Hva er det sykeste du har gjort i livet ditt?💕"
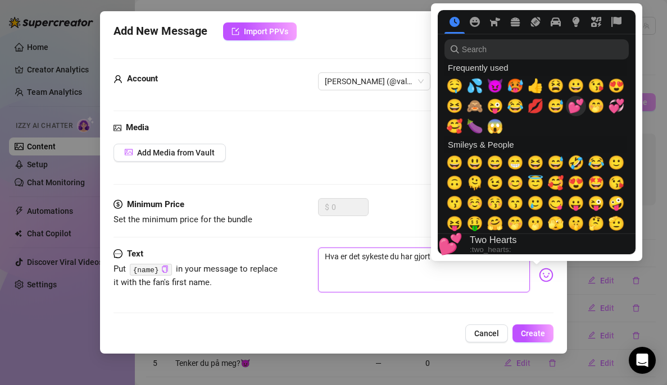
type textarea "Hva er det sykeste du har gjort i livet ditt?💕"
click at [409, 110] on div "Account [PERSON_NAME] (@valentinamyriad)" at bounding box center [333, 96] width 440 height 49
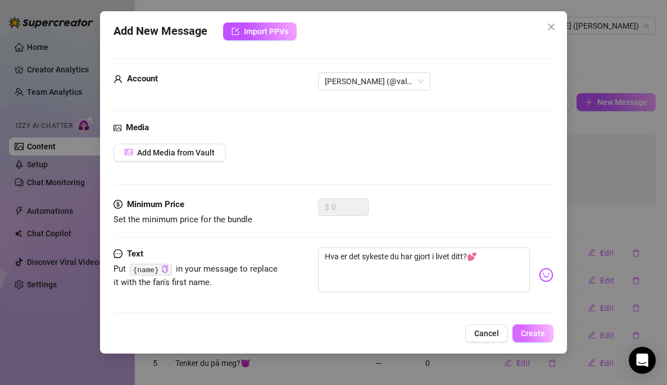
click at [531, 335] on span "Create" at bounding box center [533, 333] width 24 height 9
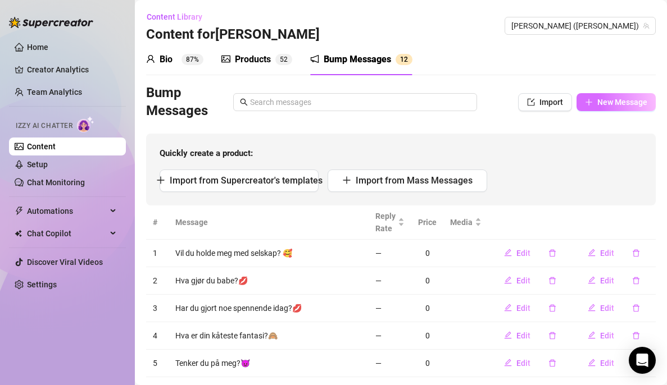
click at [615, 104] on span "New Message" at bounding box center [622, 102] width 50 height 9
type textarea "Type your message here..."
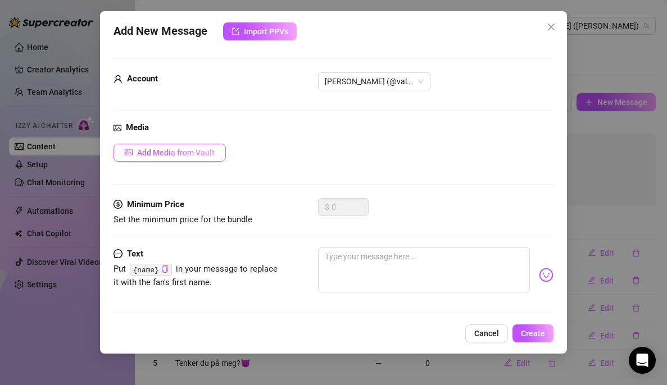
click at [181, 152] on span "Add Media from Vault" at bounding box center [175, 152] width 77 height 9
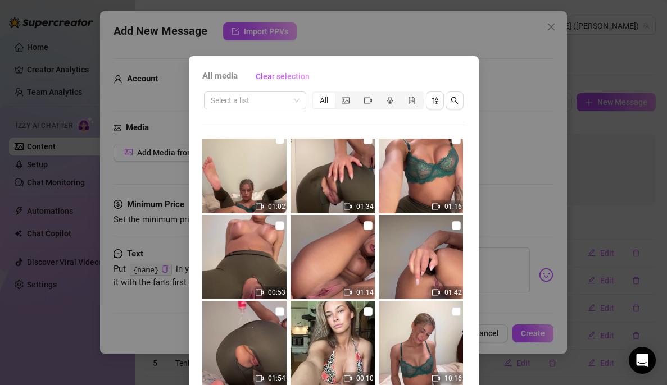
scroll to position [5071, 0]
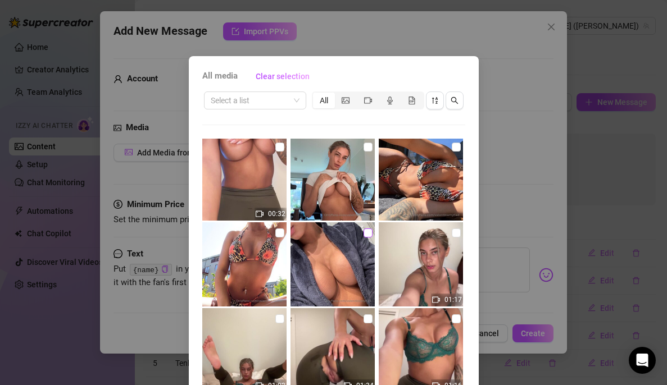
click at [363, 235] on input "checkbox" at bounding box center [367, 233] width 9 height 9
checkbox input "true"
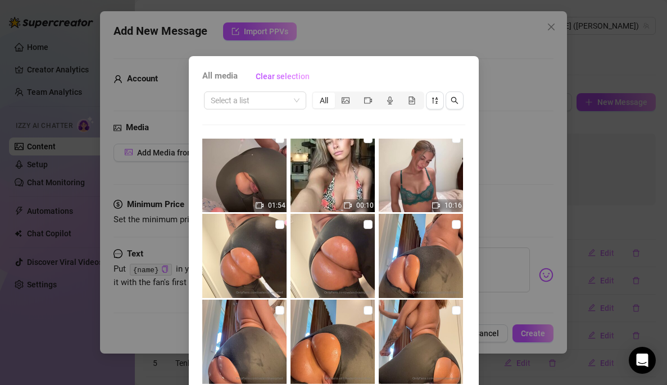
scroll to position [84, 0]
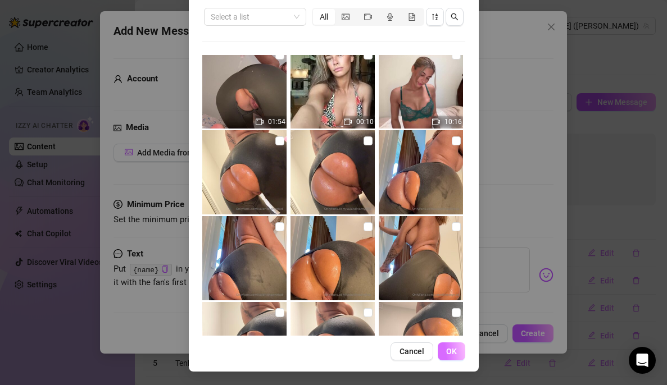
click at [455, 340] on button "OK" at bounding box center [451, 352] width 28 height 18
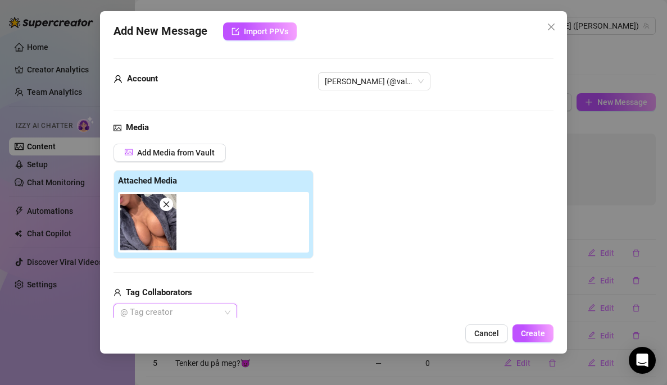
scroll to position [166, 0]
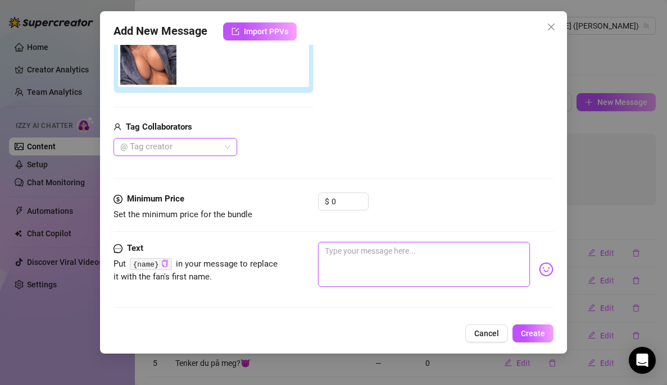
click at [370, 253] on textarea at bounding box center [424, 264] width 212 height 45
type textarea "T"
type textarea "Ti"
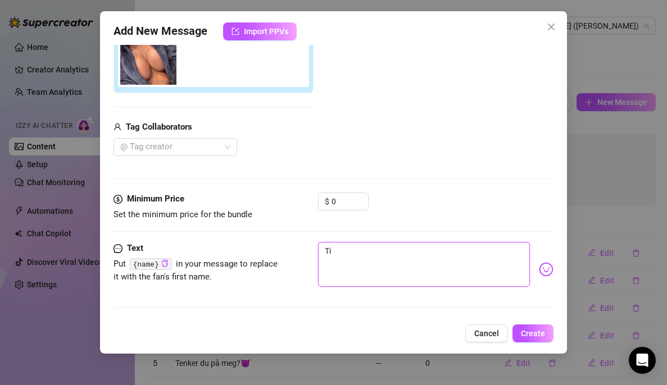
type textarea "Tit"
type textarea "Titt"
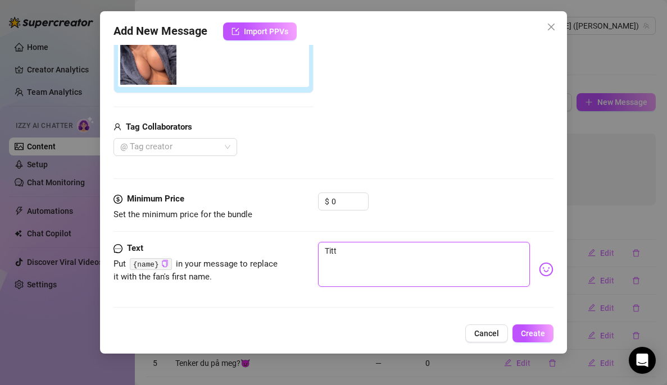
type textarea "Titt"
type textarea "Titt e"
type textarea "Titt"
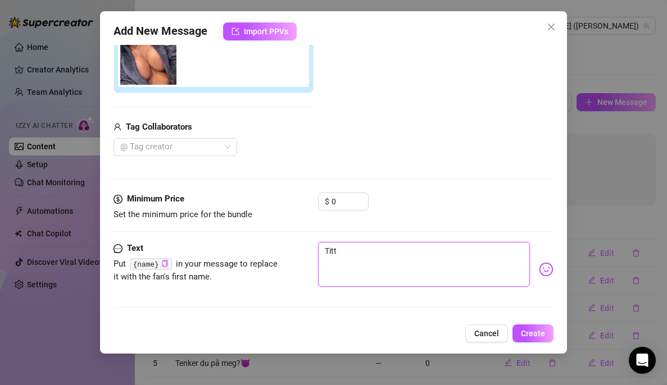
type textarea "Titt t"
type textarea "Titt te"
type textarea "Titt tei"
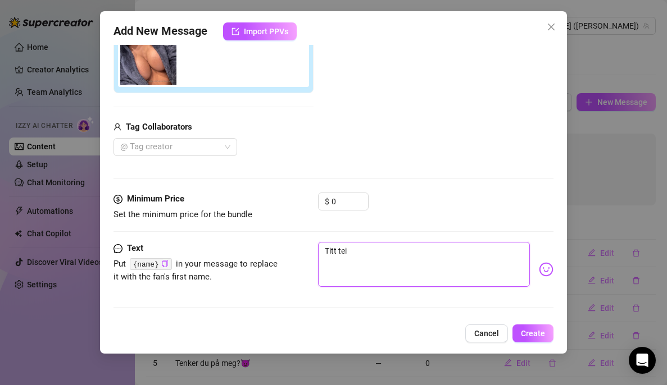
type textarea "Titt tei"
click at [539, 273] on img at bounding box center [546, 269] width 15 height 15
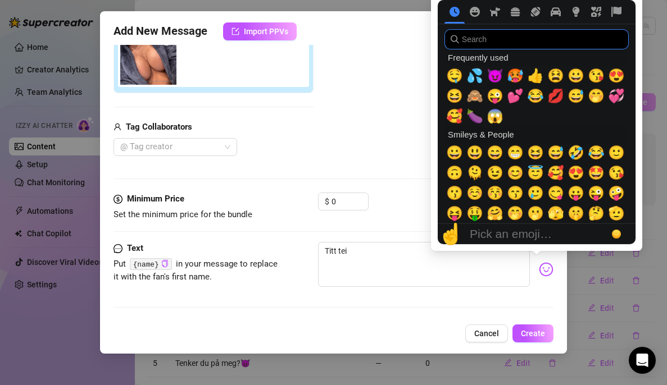
click at [576, 37] on input "search" at bounding box center [536, 39] width 184 height 20
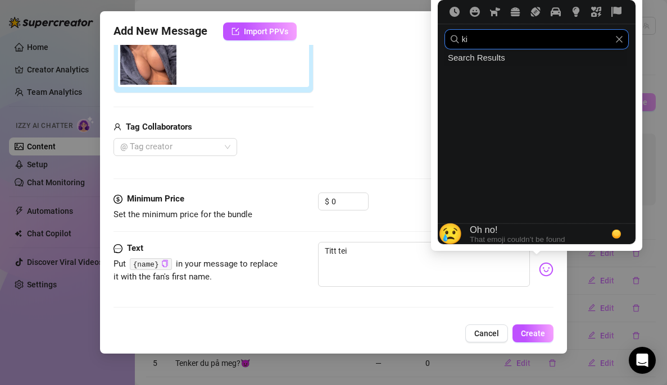
type input "k"
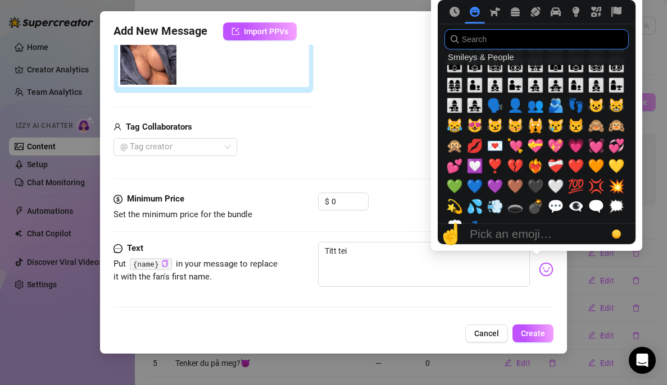
scroll to position [1099, 0]
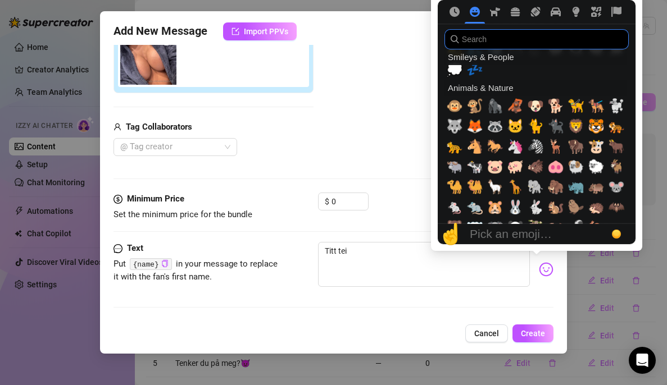
click at [626, 136] on div "🐂" at bounding box center [616, 146] width 20 height 20
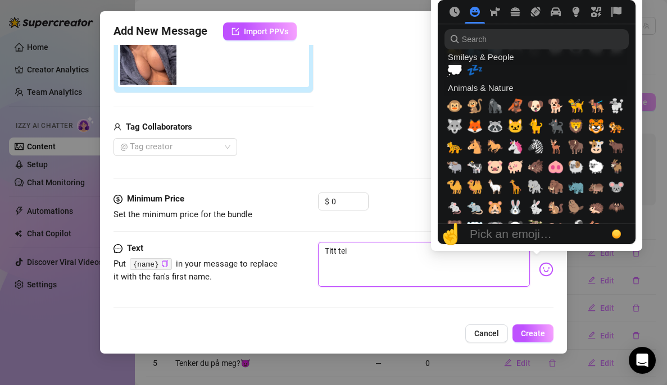
type textarea "Titt tei🐂"
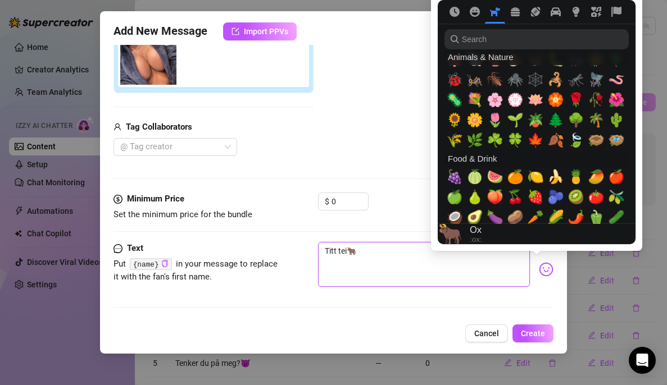
scroll to position [1569, 0]
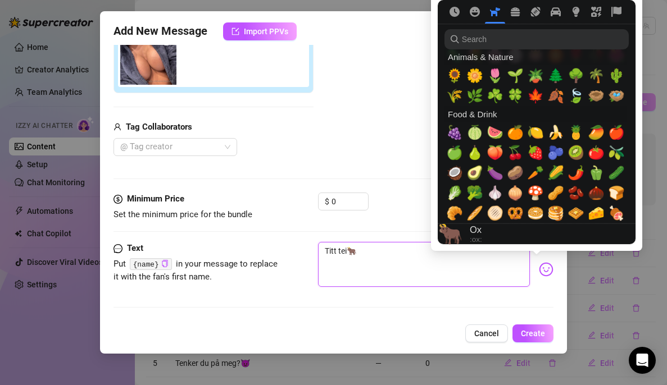
type textarea "Titt tei🐂"
click at [514, 153] on span "🍒" at bounding box center [515, 153] width 17 height 16
type textarea "Titt tei🐂🍒"
type textarea "Titt tei🍒"
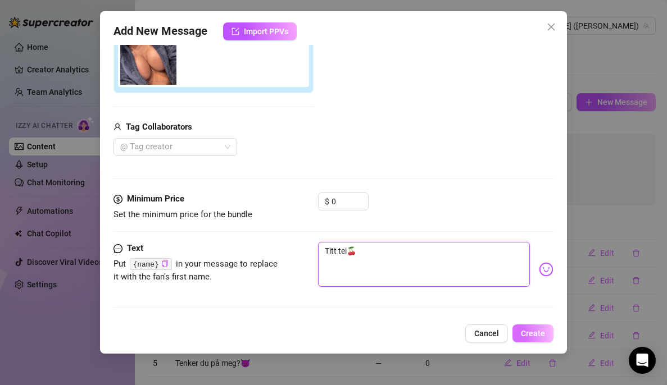
type textarea "Titt tei🍒"
click at [526, 333] on span "Create" at bounding box center [533, 333] width 24 height 9
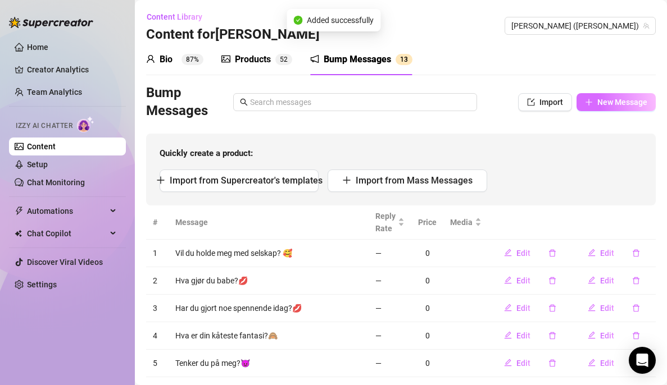
click at [609, 100] on span "New Message" at bounding box center [622, 102] width 50 height 9
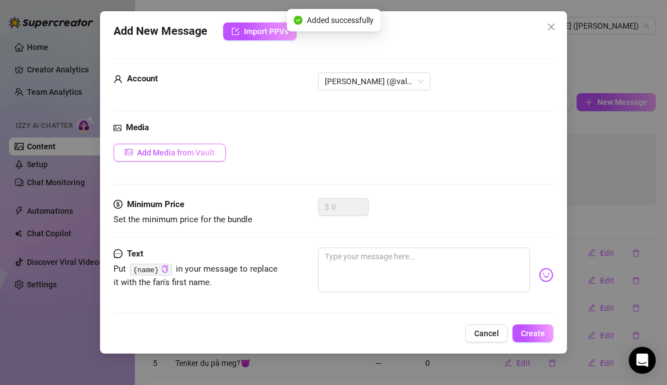
click at [190, 152] on span "Add Media from Vault" at bounding box center [175, 152] width 77 height 9
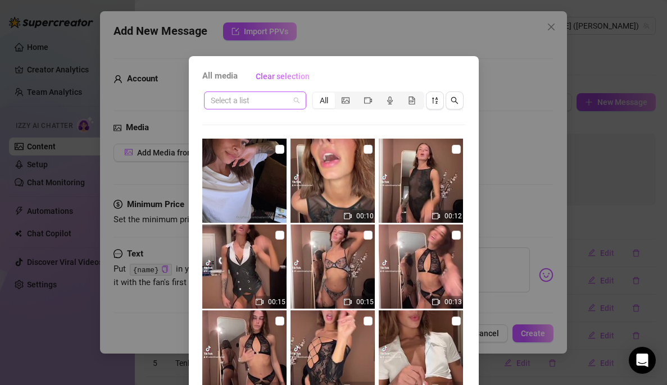
click at [298, 101] on div "Select a list" at bounding box center [255, 101] width 102 height 18
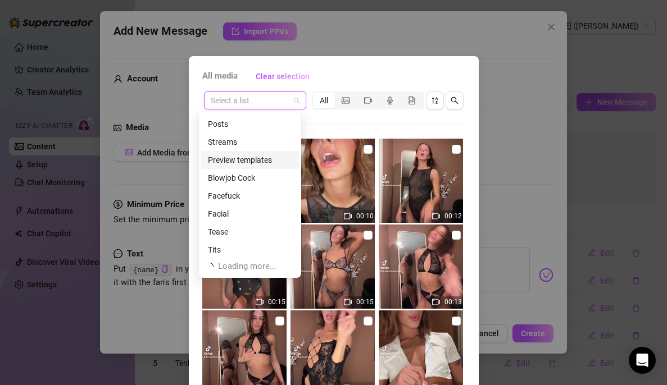
scroll to position [36, 0]
click at [232, 231] on div "Tease" at bounding box center [250, 231] width 84 height 12
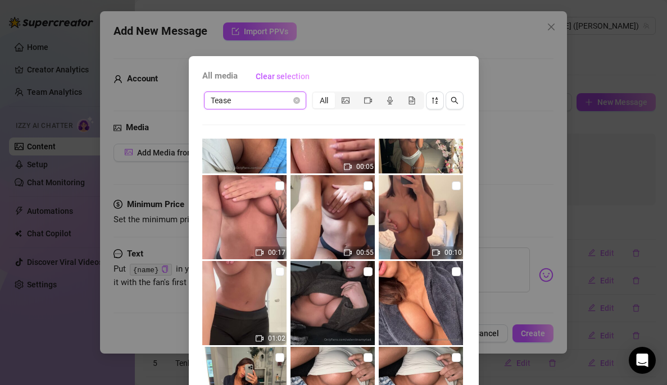
scroll to position [423, 0]
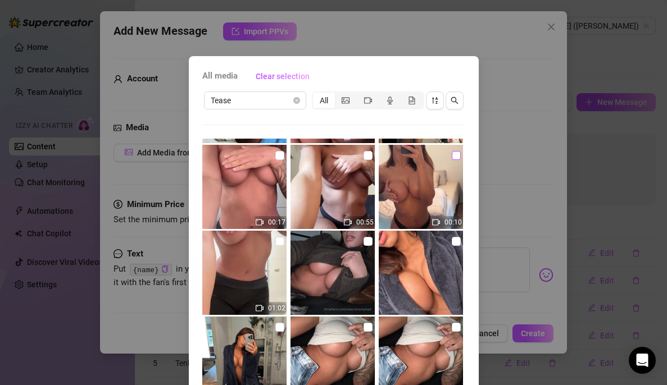
click at [451, 156] on input "checkbox" at bounding box center [455, 155] width 9 height 9
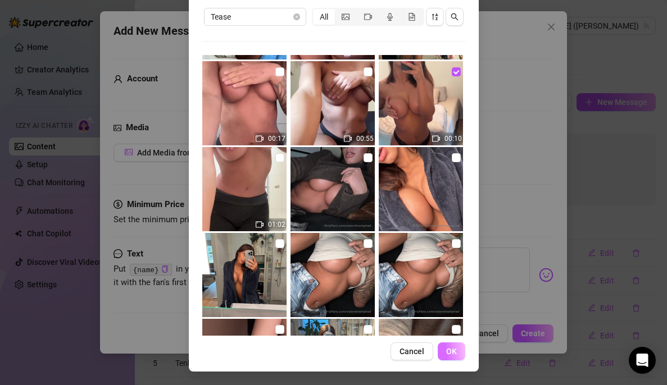
click at [449, 340] on button "OK" at bounding box center [451, 352] width 28 height 18
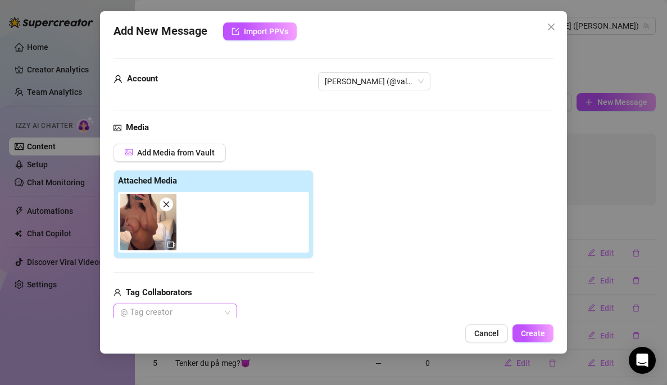
scroll to position [166, 0]
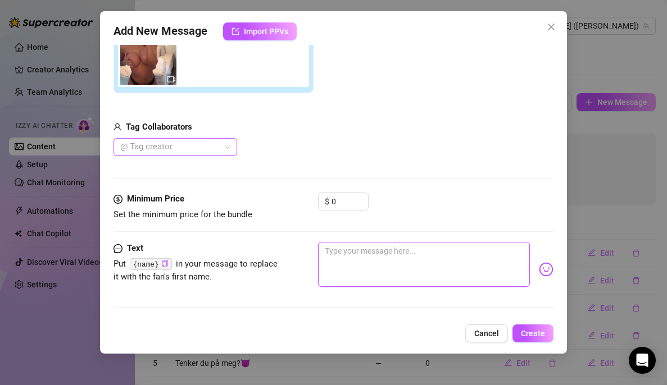
click at [384, 259] on textarea at bounding box center [424, 264] width 212 height 45
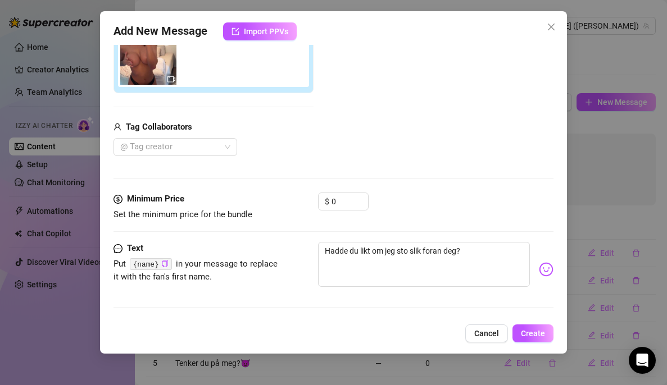
click at [539, 271] on img at bounding box center [546, 269] width 15 height 15
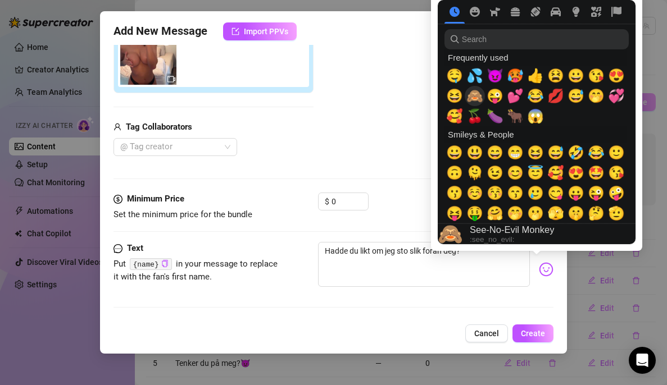
click at [472, 98] on span "🙈" at bounding box center [474, 96] width 17 height 16
click at [395, 98] on div "Add Media from Vault Attached Media Tag Collaborators @ Tag creator" at bounding box center [333, 67] width 440 height 179
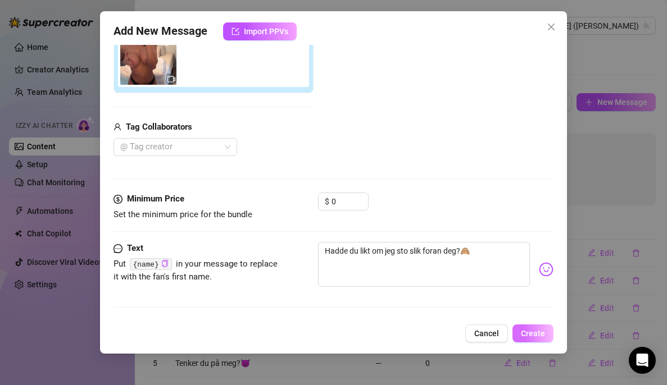
click at [527, 330] on span "Create" at bounding box center [533, 333] width 24 height 9
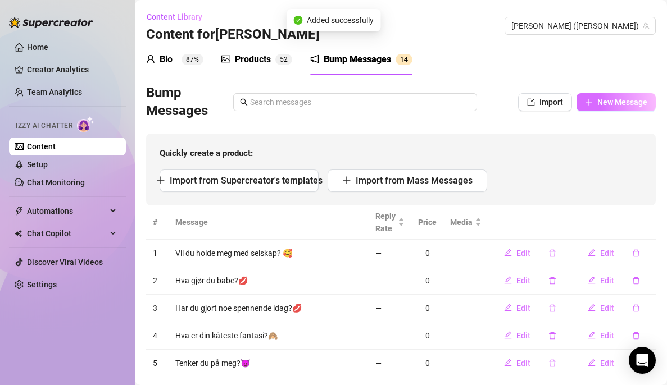
click at [590, 108] on button "New Message" at bounding box center [615, 102] width 79 height 18
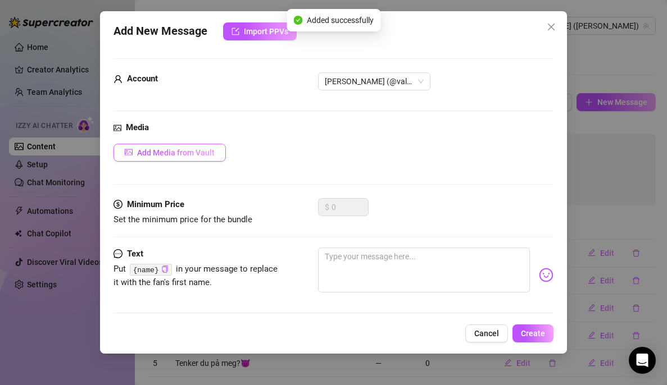
click at [188, 156] on span "Add Media from Vault" at bounding box center [175, 152] width 77 height 9
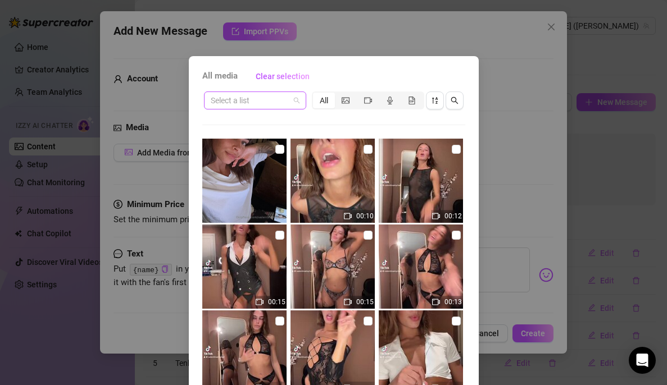
click at [281, 101] on input "search" at bounding box center [250, 100] width 79 height 17
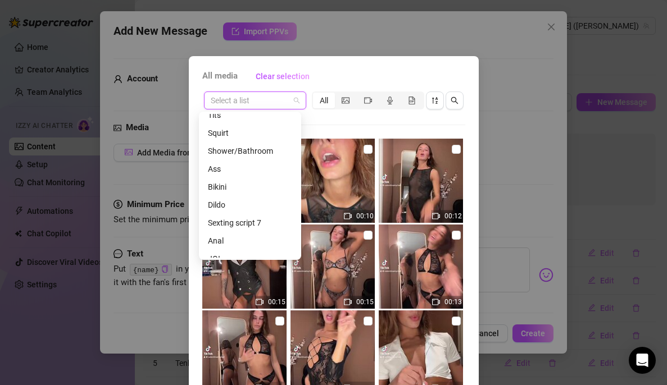
scroll to position [142, 0]
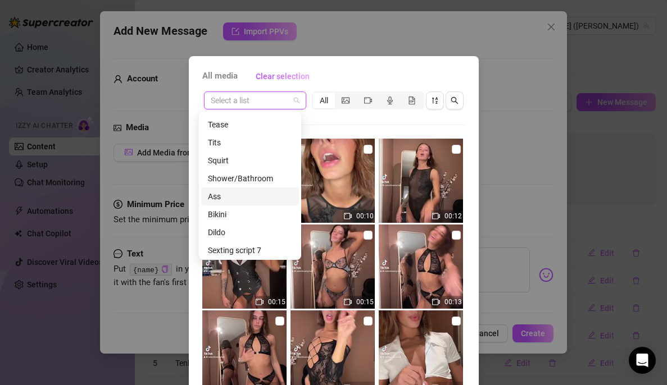
click at [220, 198] on div "Ass" at bounding box center [250, 196] width 84 height 12
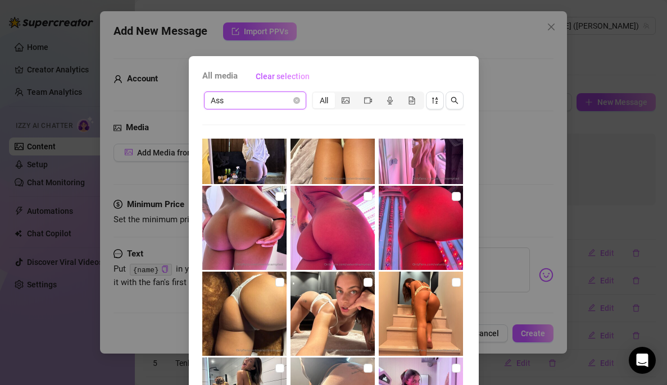
scroll to position [984, 0]
click at [275, 197] on input "checkbox" at bounding box center [279, 195] width 9 height 9
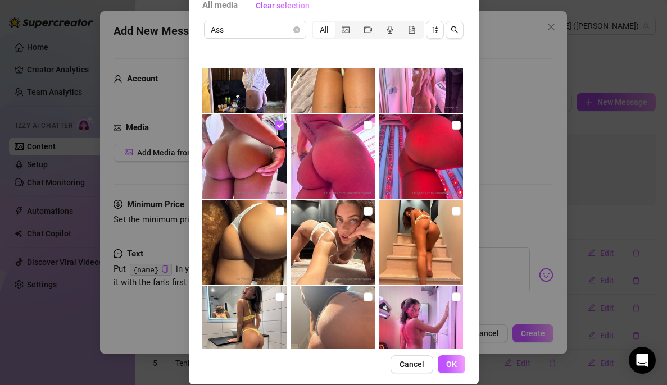
scroll to position [84, 0]
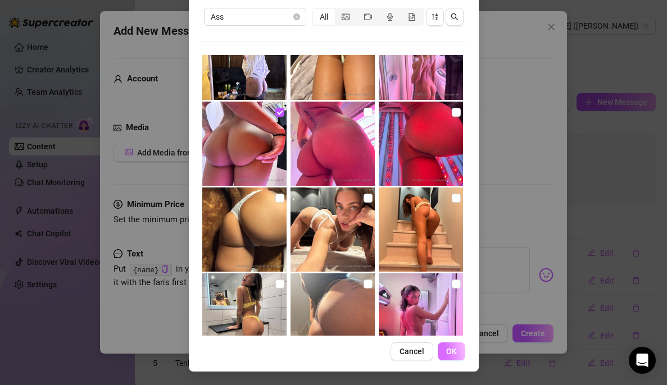
click at [454, 340] on button "OK" at bounding box center [451, 352] width 28 height 18
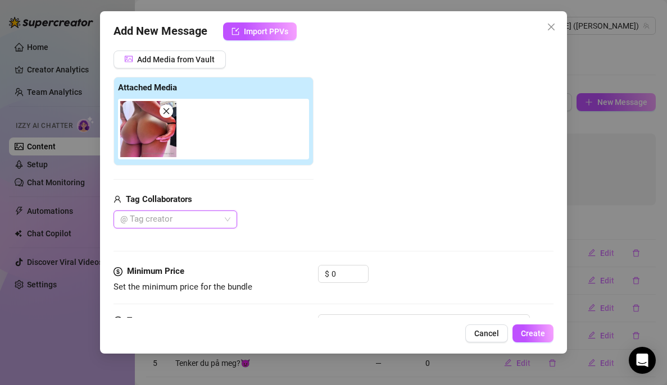
scroll to position [144, 0]
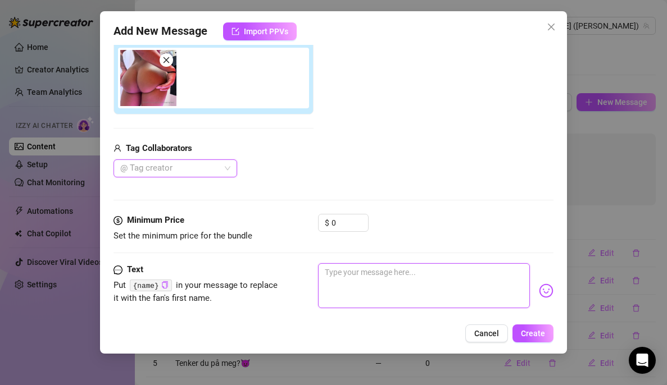
click at [375, 273] on textarea at bounding box center [424, 285] width 212 height 45
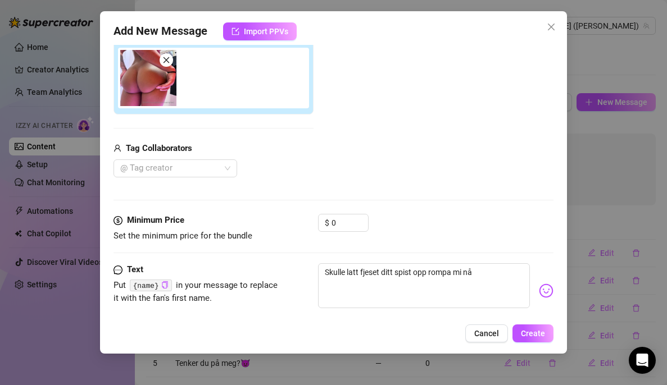
click at [539, 295] on img at bounding box center [546, 291] width 15 height 15
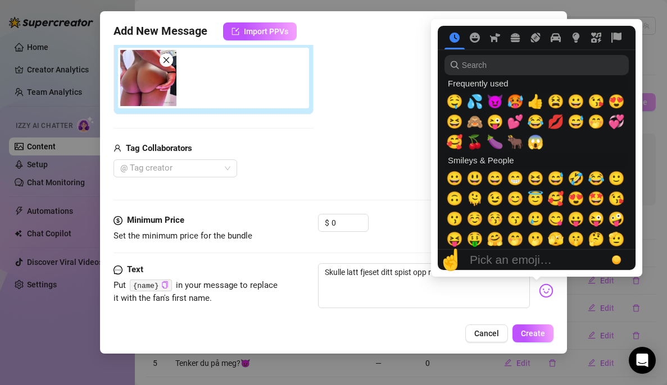
click at [492, 101] on span "😈" at bounding box center [494, 102] width 17 height 16
click at [410, 135] on div "Add Media from Vault Attached Media Tag Collaborators @ Tag creator" at bounding box center [333, 88] width 440 height 179
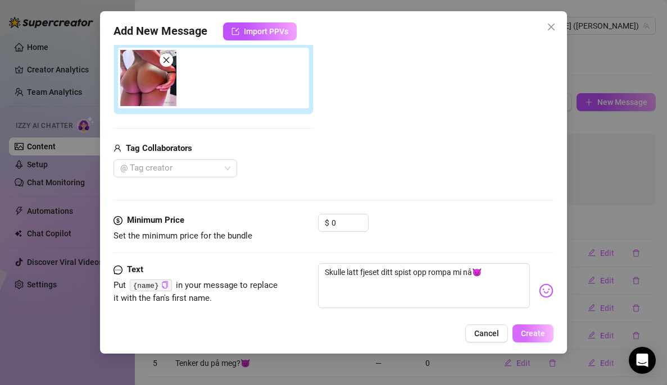
click at [536, 337] on span "Create" at bounding box center [533, 333] width 24 height 9
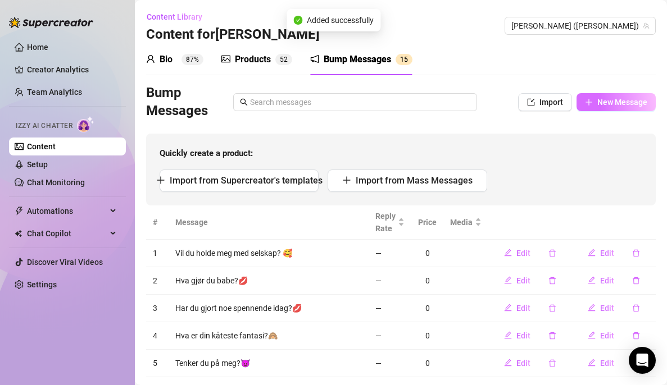
click at [598, 102] on span "New Message" at bounding box center [622, 102] width 50 height 9
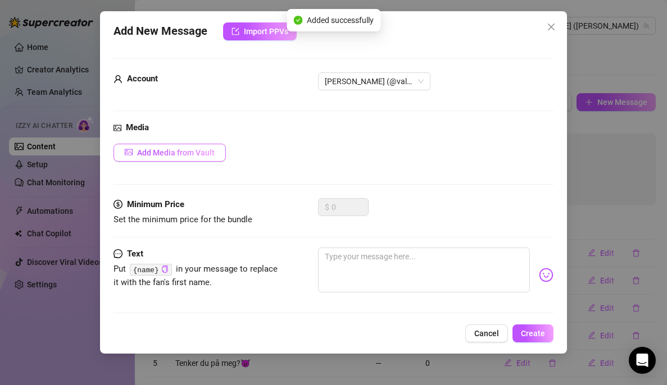
click at [183, 152] on span "Add Media from Vault" at bounding box center [175, 152] width 77 height 9
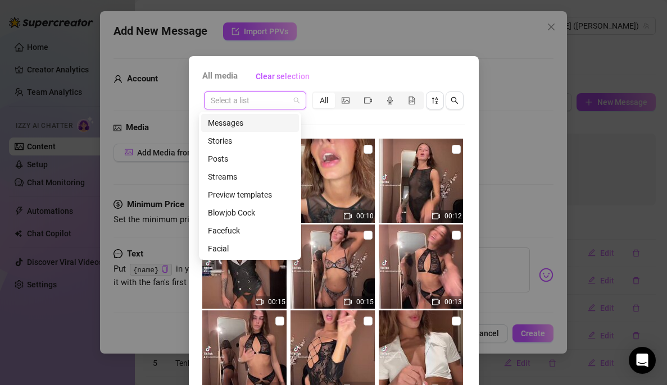
click at [284, 95] on input "search" at bounding box center [250, 100] width 79 height 17
click at [231, 178] on div "Tease" at bounding box center [250, 176] width 84 height 12
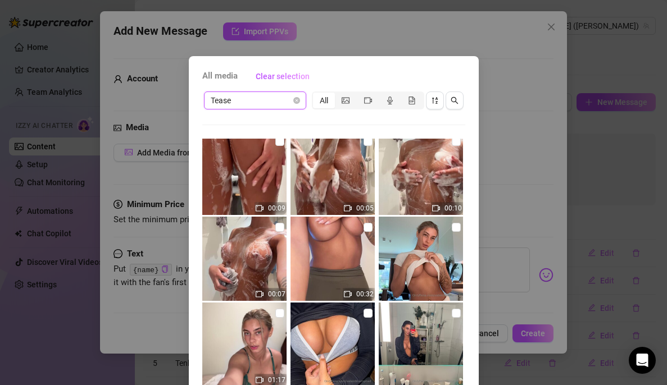
scroll to position [0, 0]
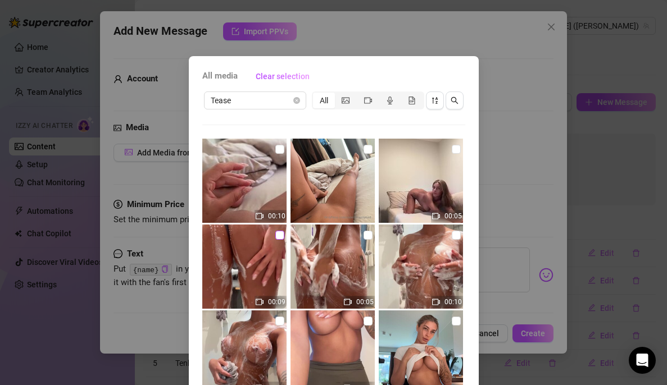
click at [275, 236] on input "checkbox" at bounding box center [279, 235] width 9 height 9
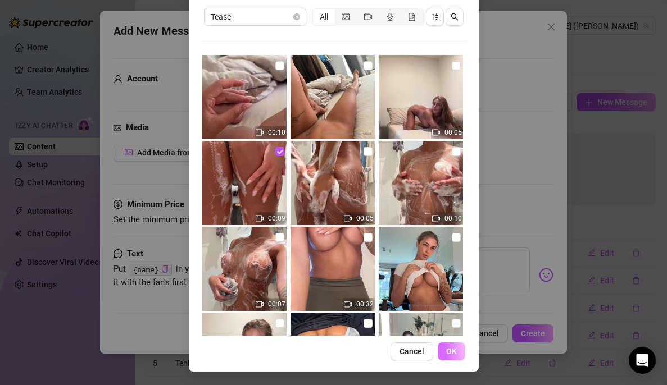
click at [454, 340] on button "OK" at bounding box center [451, 352] width 28 height 18
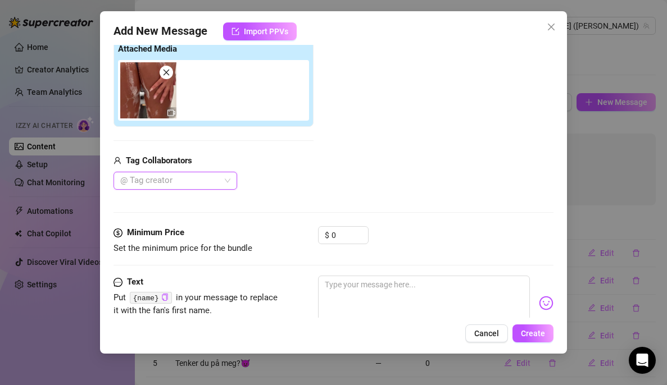
scroll to position [133, 0]
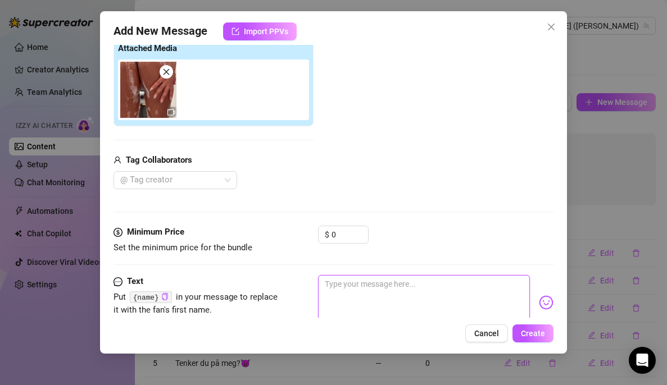
click at [349, 289] on textarea at bounding box center [424, 297] width 212 height 45
click at [539, 304] on img at bounding box center [546, 302] width 15 height 15
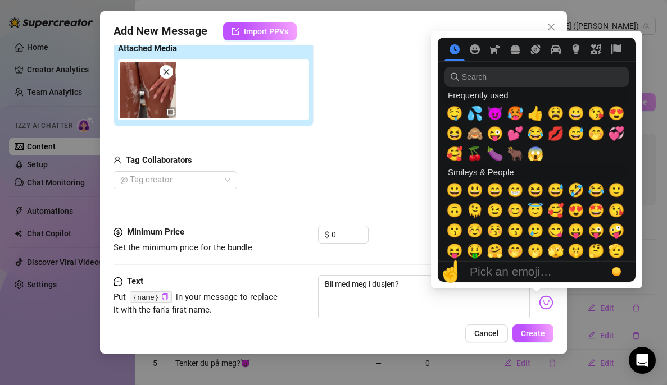
click at [473, 113] on span "💦" at bounding box center [474, 114] width 17 height 16
click at [409, 124] on div "Add Media from Vault Attached Media Tag Collaborators @ Tag creator" at bounding box center [333, 100] width 440 height 179
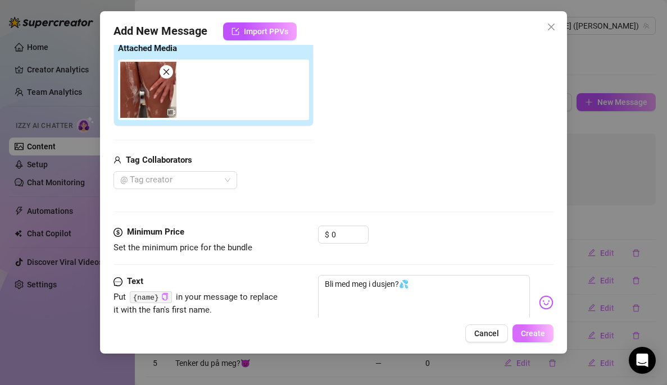
click at [530, 335] on span "Create" at bounding box center [533, 333] width 24 height 9
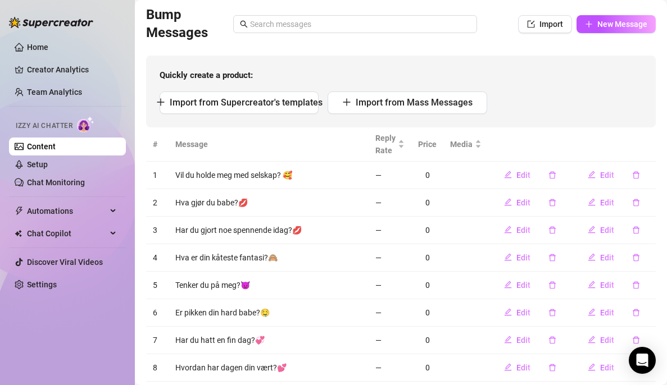
scroll to position [41, 0]
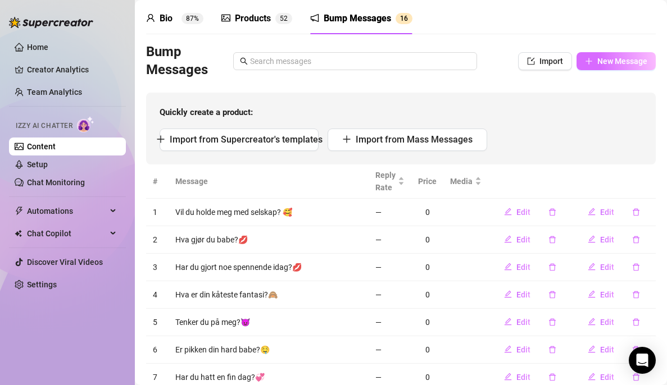
click at [609, 65] on span "New Message" at bounding box center [622, 61] width 50 height 9
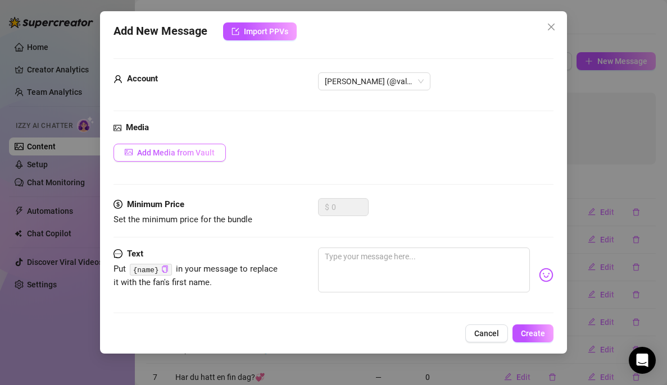
click at [181, 158] on button "Add Media from Vault" at bounding box center [169, 153] width 112 height 18
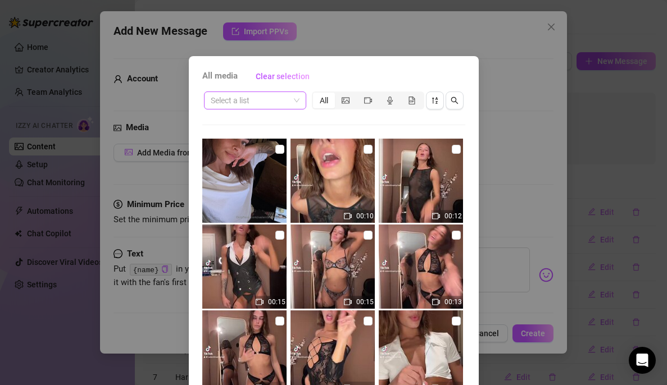
click at [275, 102] on input "search" at bounding box center [250, 100] width 79 height 17
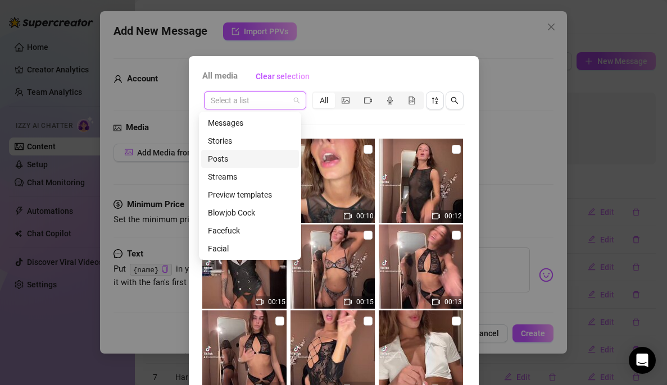
click at [494, 116] on div "All media Clear selection Select a list All 00:10 00:12 00:15 00:15 00:13 00:15…" at bounding box center [333, 192] width 667 height 385
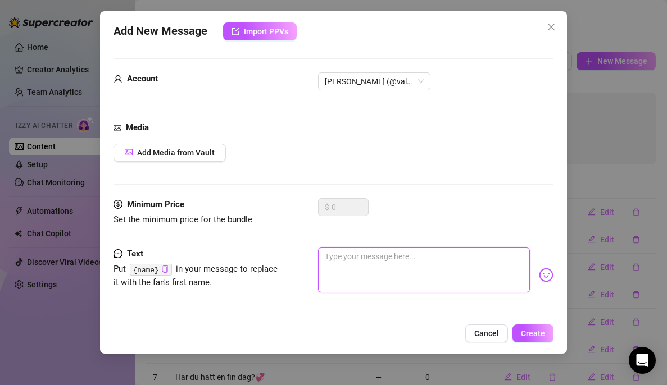
click at [409, 258] on textarea at bounding box center [424, 270] width 212 height 45
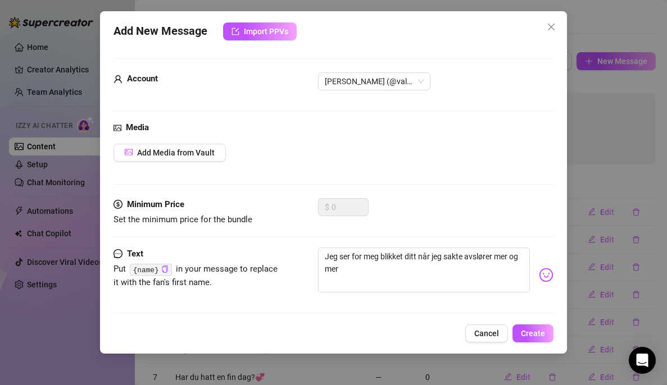
click at [539, 279] on img at bounding box center [546, 275] width 15 height 15
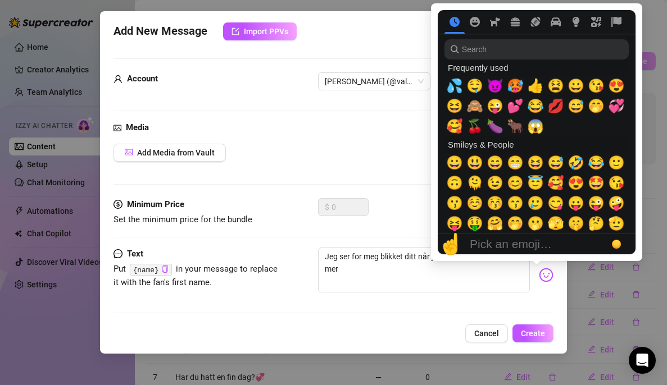
click at [495, 106] on span "😜" at bounding box center [494, 106] width 17 height 16
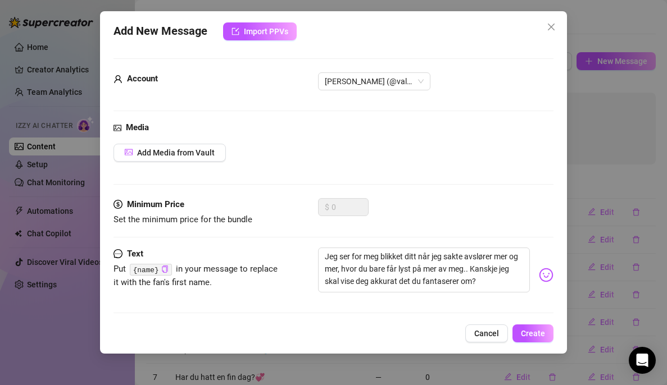
click at [539, 277] on img at bounding box center [546, 275] width 15 height 15
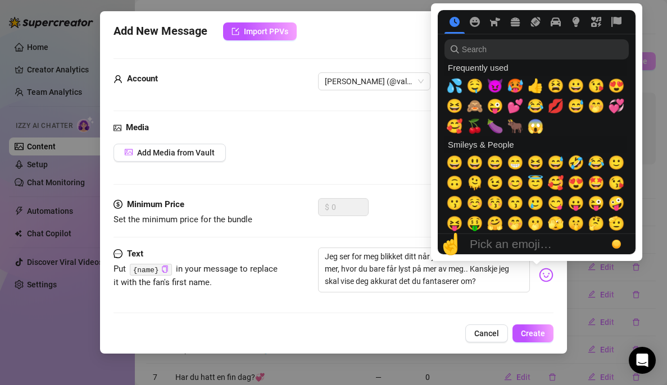
click at [592, 104] on span "🤭" at bounding box center [595, 106] width 17 height 16
click at [518, 106] on span "💕" at bounding box center [515, 106] width 17 height 16
click at [531, 340] on button "Create" at bounding box center [532, 334] width 41 height 18
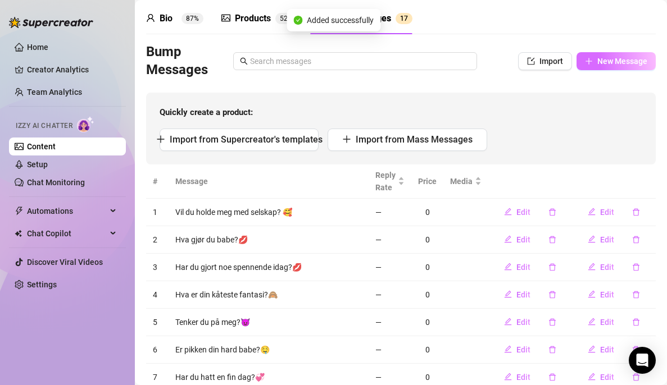
click at [605, 63] on span "New Message" at bounding box center [622, 61] width 50 height 9
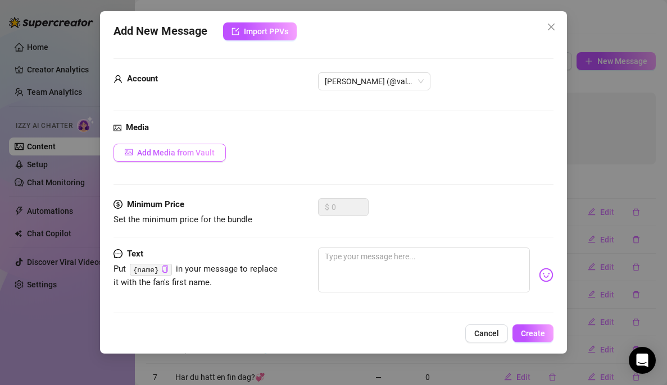
click at [191, 151] on span "Add Media from Vault" at bounding box center [175, 152] width 77 height 9
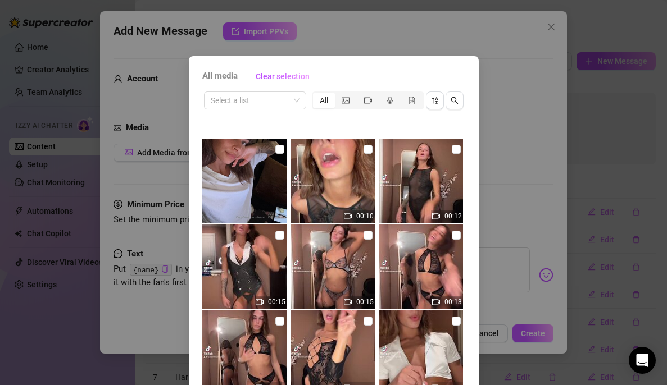
click at [580, 156] on div "All media Clear selection Select a list All 00:10 00:12 00:15 00:15 00:13 00:15…" at bounding box center [333, 192] width 667 height 385
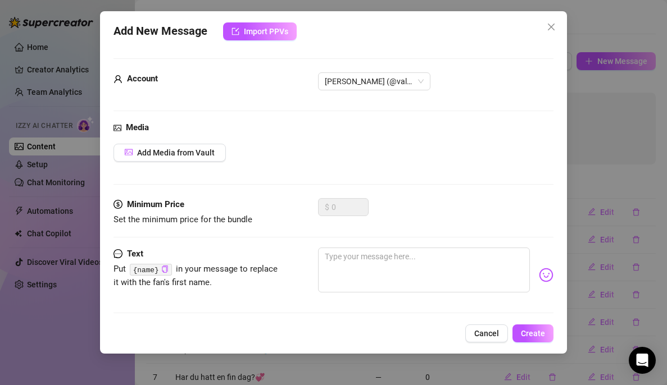
click at [613, 172] on div "Add New Message Import PPVs Account [PERSON_NAME] (@valentinamyriad) Media Add …" at bounding box center [333, 192] width 667 height 385
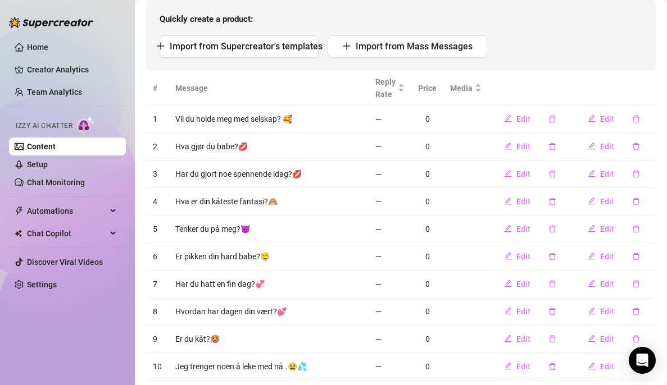
scroll to position [194, 0]
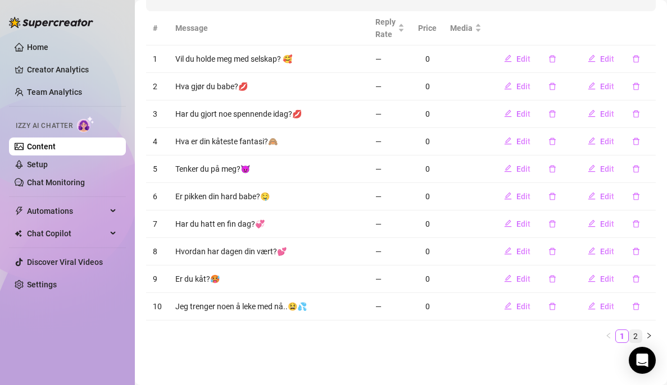
click at [629, 336] on link "2" at bounding box center [635, 336] width 12 height 12
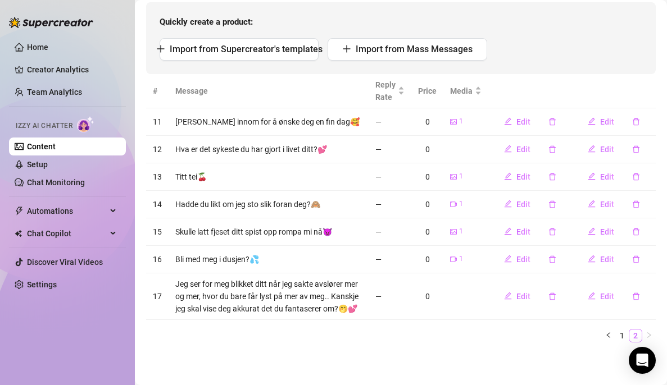
scroll to position [143, 0]
click at [587, 298] on button "Edit" at bounding box center [600, 297] width 44 height 18
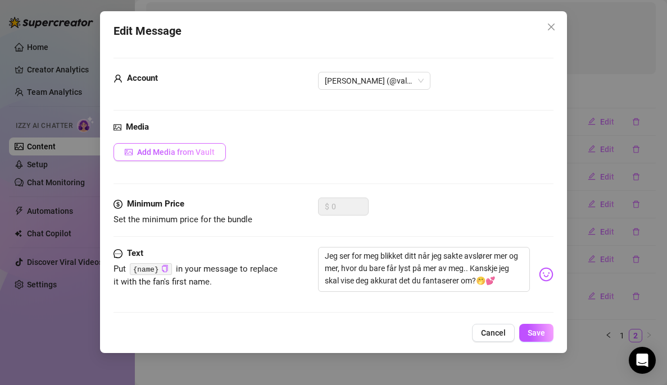
click at [190, 152] on span "Add Media from Vault" at bounding box center [175, 152] width 77 height 9
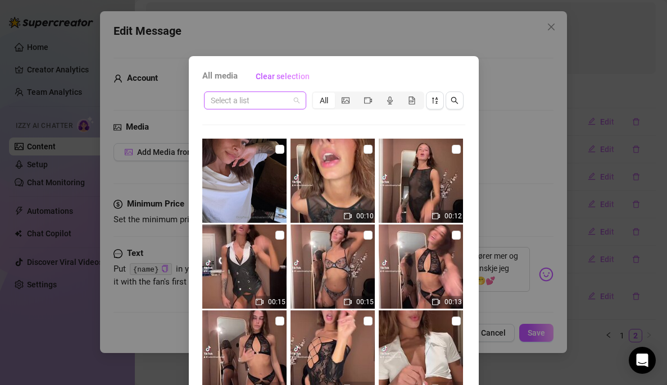
click at [278, 101] on input "search" at bounding box center [250, 100] width 79 height 17
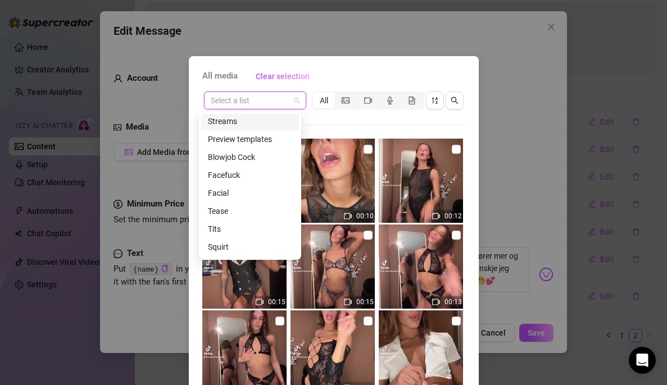
scroll to position [74, 0]
click at [223, 210] on div "Tits" at bounding box center [250, 211] width 84 height 12
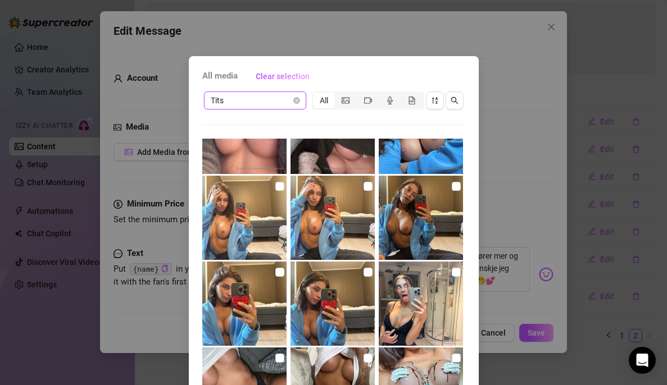
scroll to position [994, 0]
click at [451, 272] on input "checkbox" at bounding box center [455, 272] width 9 height 9
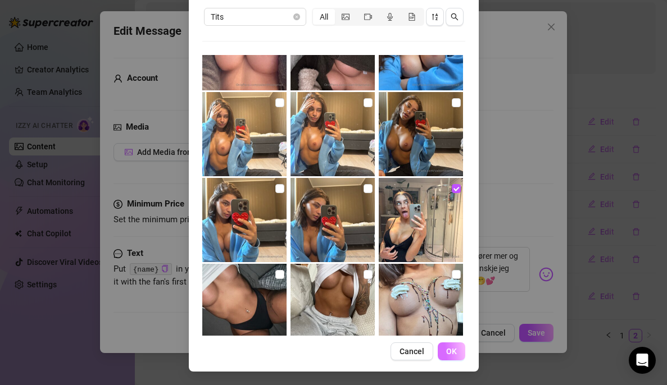
click at [448, 340] on span "OK" at bounding box center [451, 351] width 11 height 9
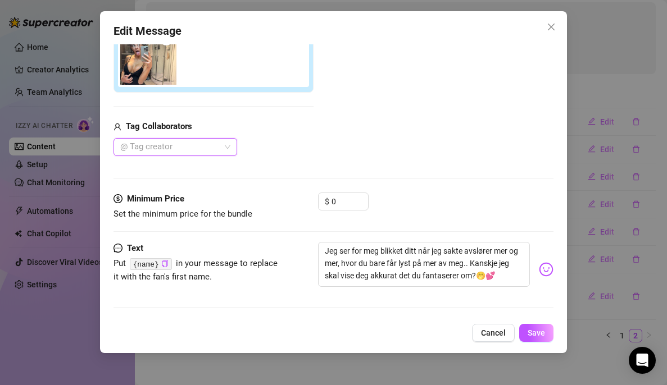
scroll to position [166, 0]
click at [532, 331] on span "Save" at bounding box center [535, 333] width 17 height 9
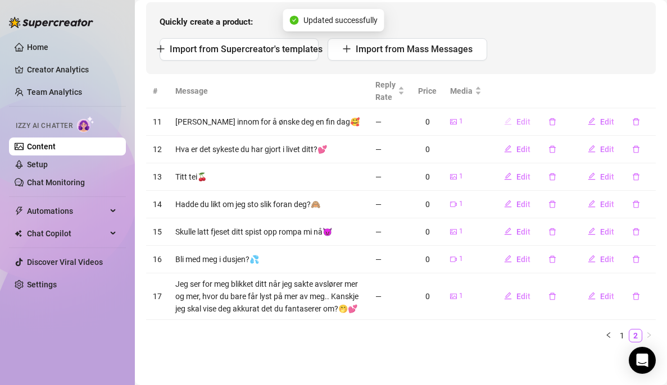
scroll to position [0, 0]
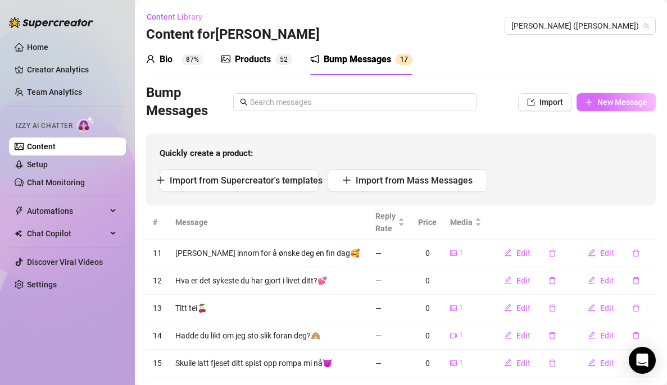
click at [585, 102] on icon "plus" at bounding box center [589, 102] width 8 height 8
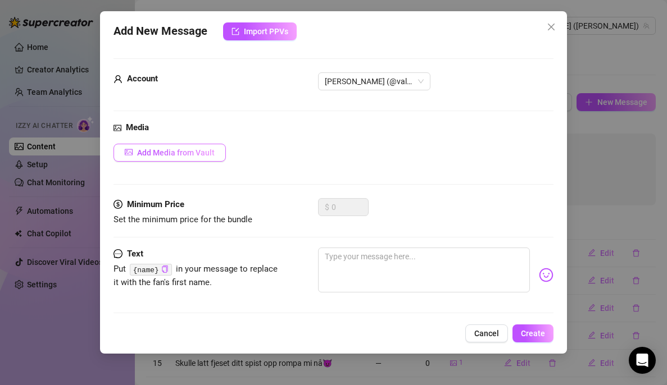
click at [189, 151] on span "Add Media from Vault" at bounding box center [175, 152] width 77 height 9
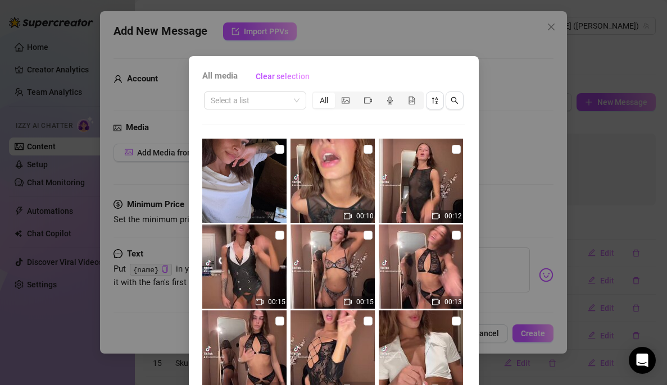
click at [489, 95] on div "All media Clear selection Select a list All 00:10 00:12 00:15 00:15 00:13 00:15…" at bounding box center [333, 192] width 667 height 385
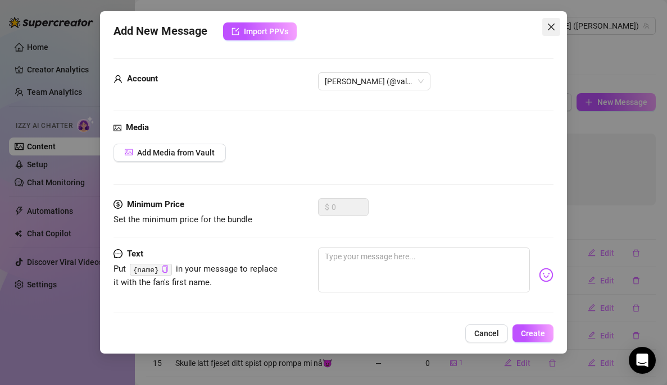
click at [554, 25] on icon "close" at bounding box center [550, 26] width 9 height 9
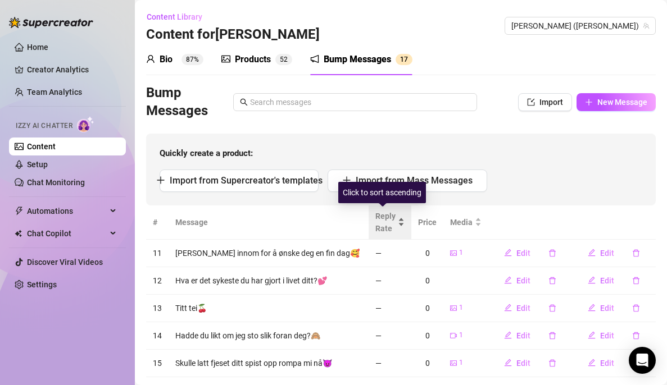
scroll to position [143, 0]
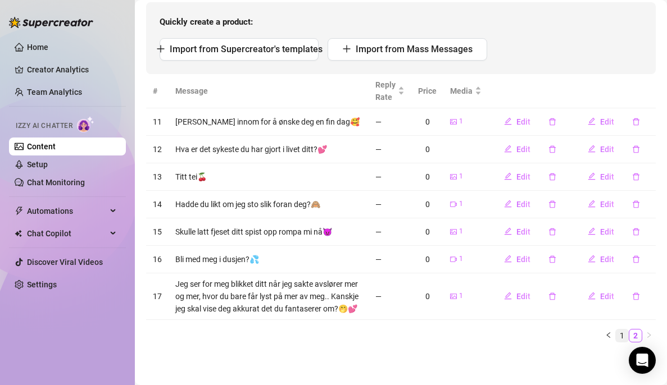
click at [615, 334] on link "1" at bounding box center [621, 336] width 12 height 12
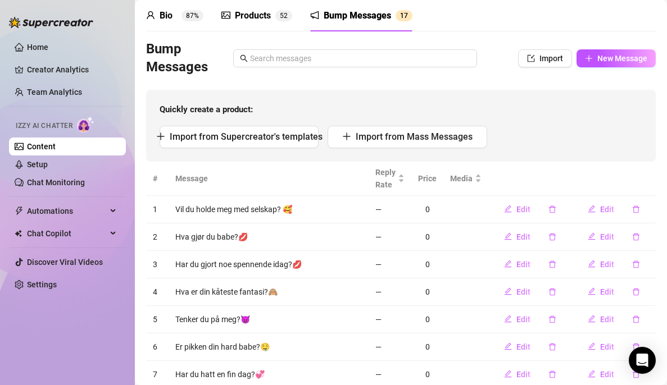
scroll to position [42, 0]
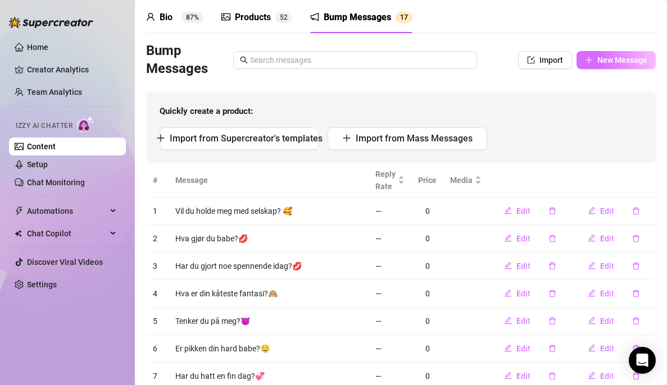
click at [616, 58] on span "New Message" at bounding box center [622, 60] width 50 height 9
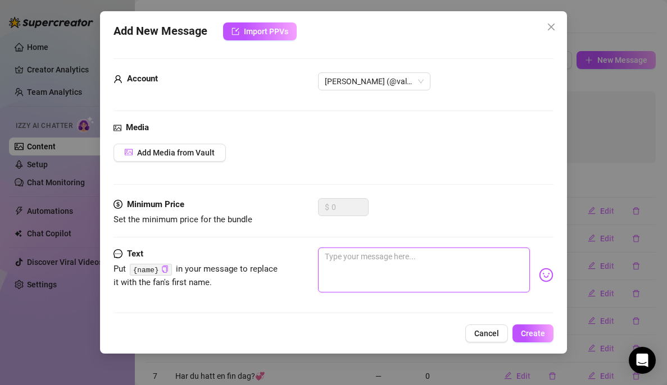
click at [373, 263] on textarea at bounding box center [424, 270] width 212 height 45
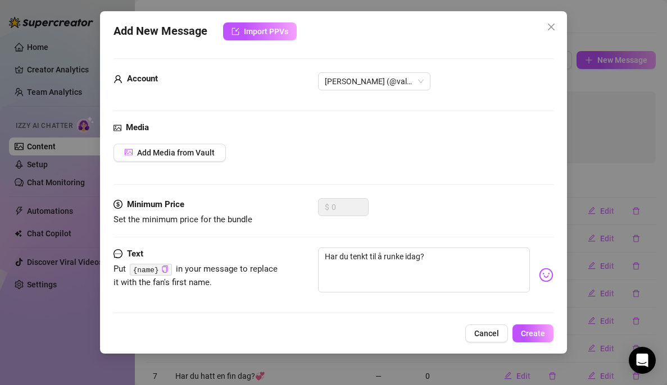
click at [539, 277] on img at bounding box center [546, 275] width 15 height 15
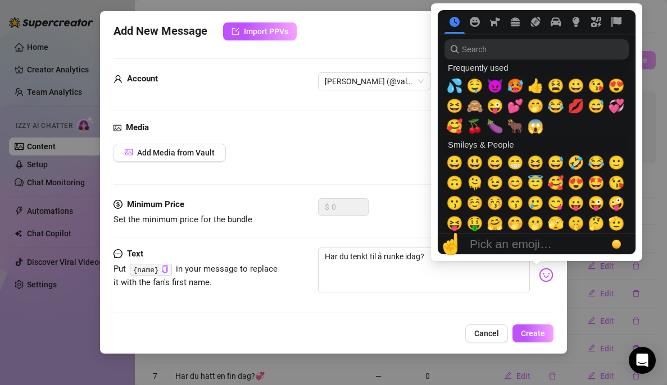
click at [476, 106] on span "🙈" at bounding box center [474, 106] width 17 height 16
click at [484, 130] on button "🍒" at bounding box center [474, 126] width 20 height 20
click at [496, 125] on span "🍆" at bounding box center [494, 126] width 17 height 16
click at [457, 86] on span "💦" at bounding box center [454, 86] width 17 height 16
click at [409, 144] on div "Add Media from Vault" at bounding box center [333, 153] width 440 height 18
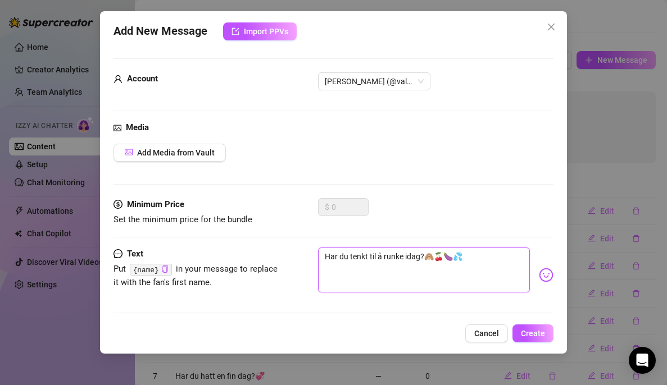
click at [452, 257] on textarea "Har du tenkt til å runke idag?🙈🍒🍆💦" at bounding box center [424, 270] width 212 height 45
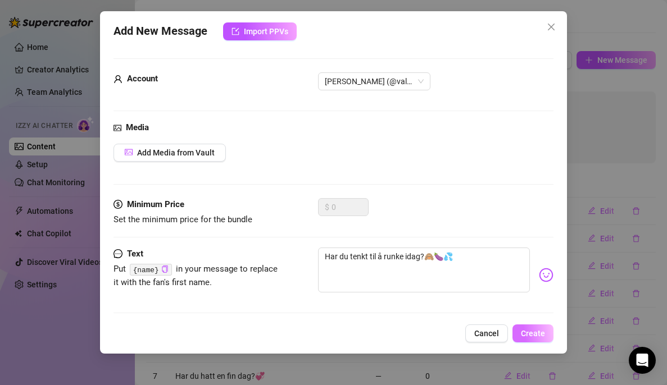
click at [532, 329] on span "Create" at bounding box center [533, 333] width 24 height 9
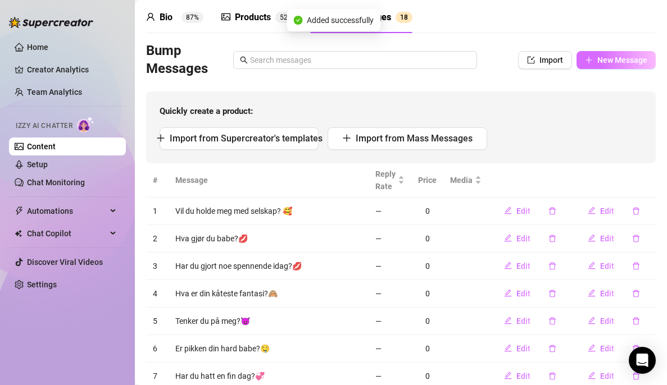
click at [615, 56] on span "New Message" at bounding box center [622, 60] width 50 height 9
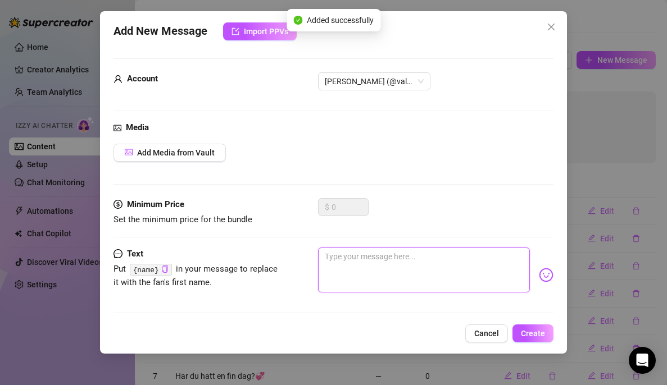
click at [354, 272] on textarea at bounding box center [424, 270] width 212 height 45
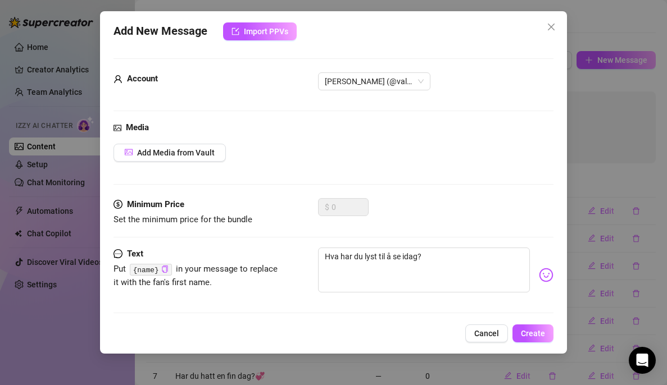
click at [539, 271] on img at bounding box center [546, 275] width 15 height 15
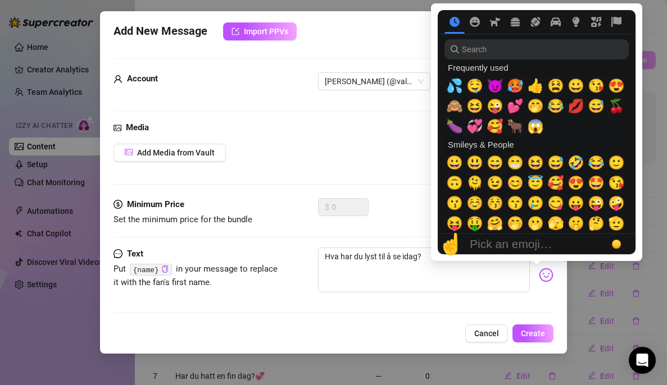
click at [597, 85] on span "😘" at bounding box center [595, 86] width 17 height 16
click at [533, 333] on span "Create" at bounding box center [533, 333] width 24 height 9
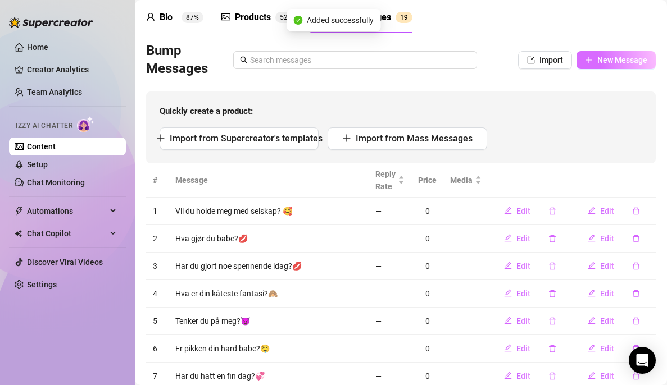
click at [606, 57] on span "New Message" at bounding box center [622, 60] width 50 height 9
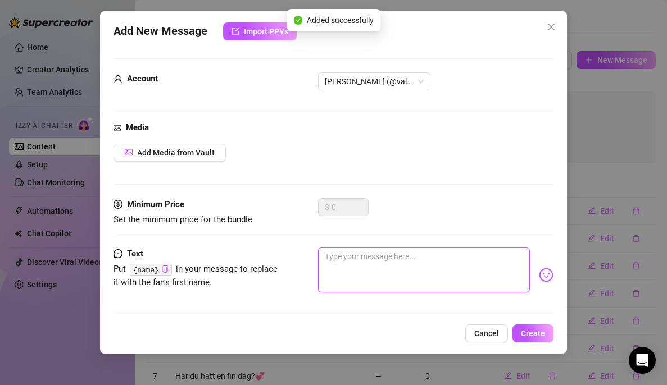
click at [460, 275] on textarea at bounding box center [424, 270] width 212 height 45
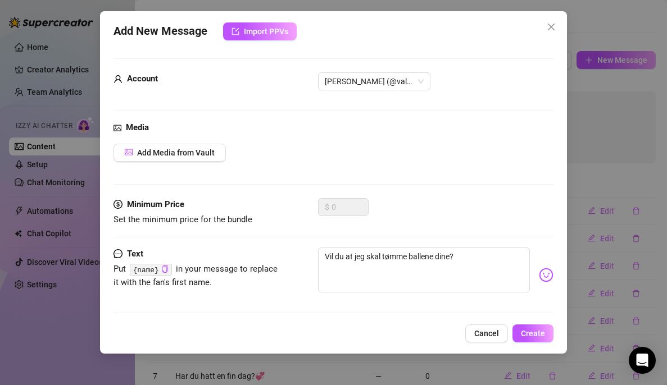
click at [539, 275] on img at bounding box center [546, 275] width 15 height 15
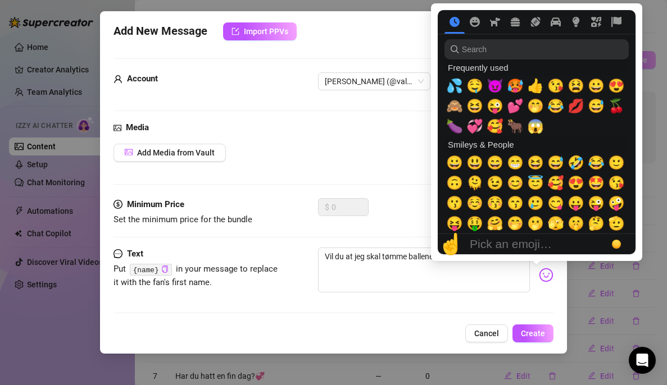
click at [492, 86] on span "😈" at bounding box center [494, 86] width 17 height 16
click at [535, 336] on span "Create" at bounding box center [533, 333] width 24 height 9
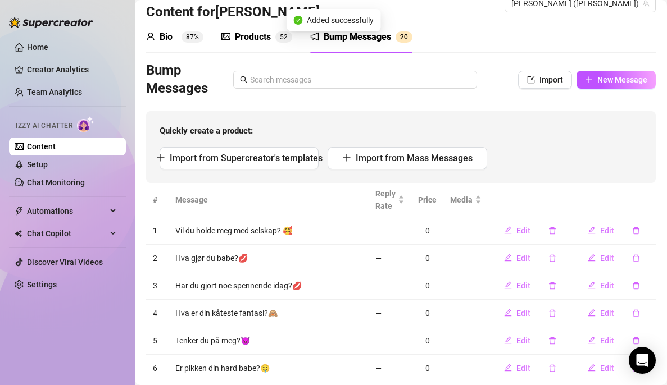
scroll to position [20, 0]
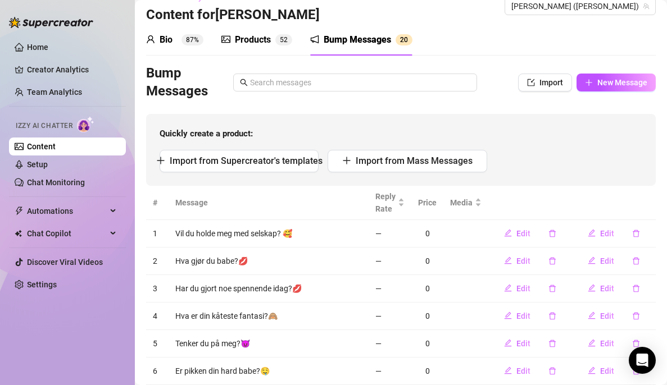
click at [599, 181] on div "Quickly create a product: Import from Supercreator's templates Import from Mass…" at bounding box center [400, 150] width 509 height 72
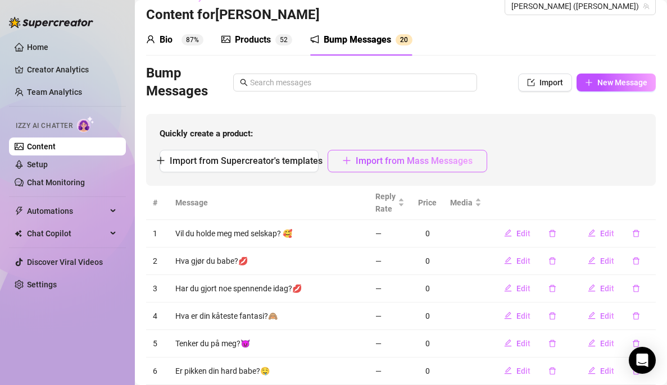
click at [464, 170] on button "Import from Mass Messages" at bounding box center [406, 161] width 159 height 22
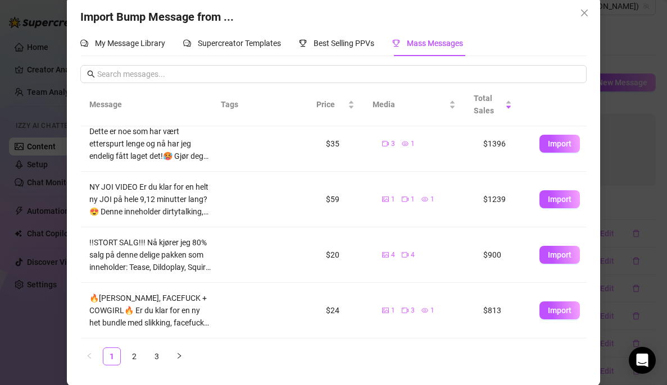
scroll to position [0, 0]
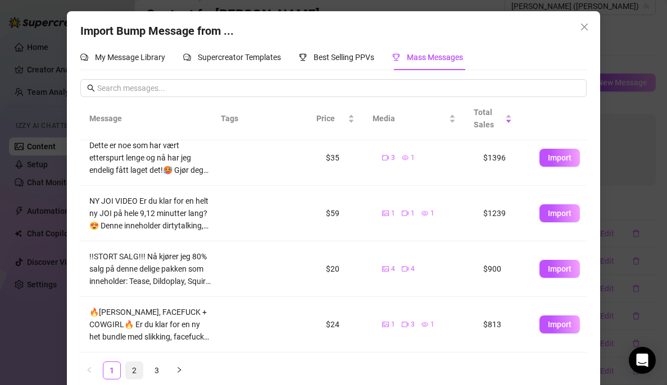
click at [129, 340] on link "2" at bounding box center [134, 370] width 17 height 17
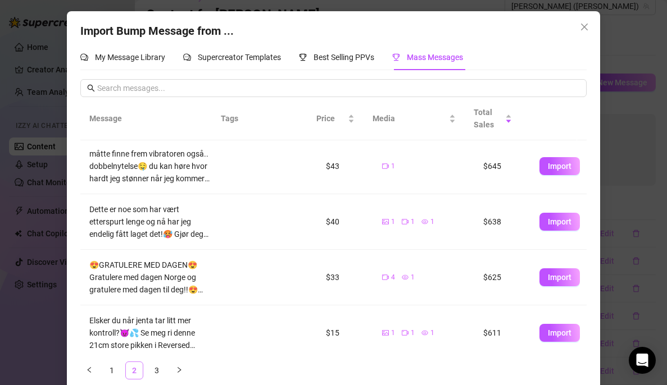
scroll to position [226, 0]
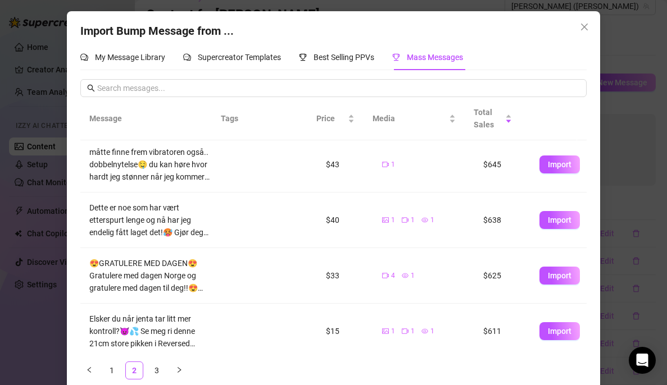
click at [623, 221] on div "Import Bump Message from ... My Message Library Supercreator Templates Best Sel…" at bounding box center [333, 192] width 667 height 385
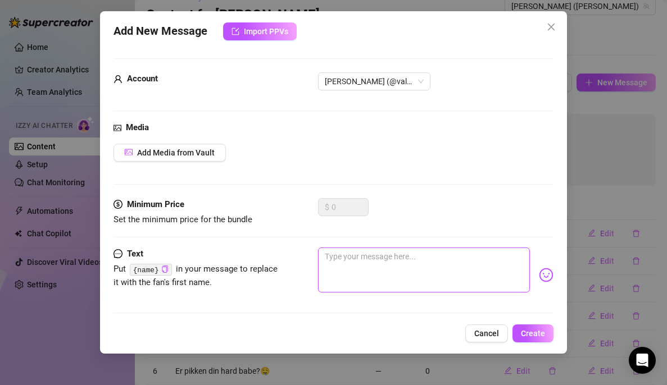
click at [439, 260] on textarea at bounding box center [424, 270] width 212 height 45
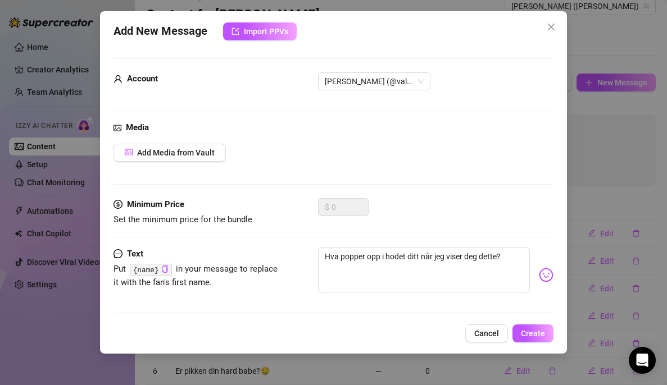
click at [539, 274] on img at bounding box center [546, 275] width 15 height 15
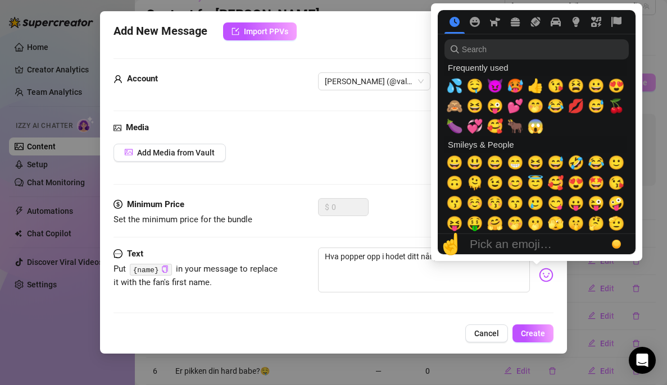
click at [451, 106] on span "🙈" at bounding box center [454, 106] width 17 height 16
click at [416, 119] on div "Account [PERSON_NAME] (@valentinamyriad)" at bounding box center [333, 96] width 440 height 49
click at [154, 152] on span "Add Media from Vault" at bounding box center [175, 152] width 77 height 9
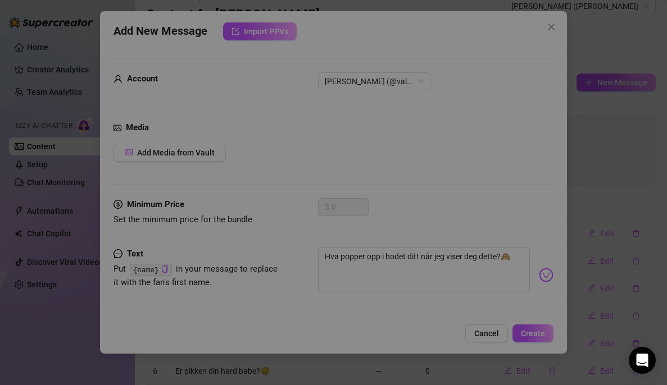
click at [290, 153] on img at bounding box center [332, 181] width 84 height 84
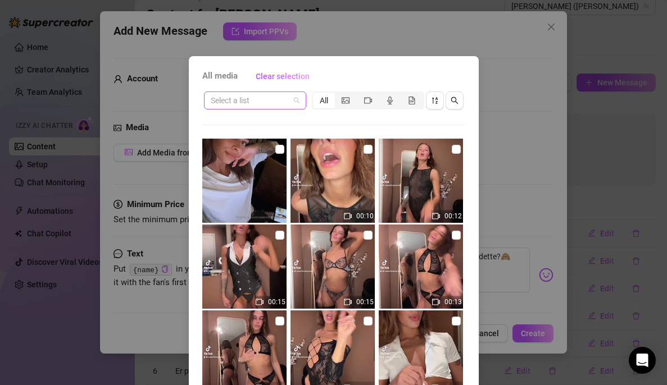
click at [290, 101] on span at bounding box center [255, 100] width 89 height 17
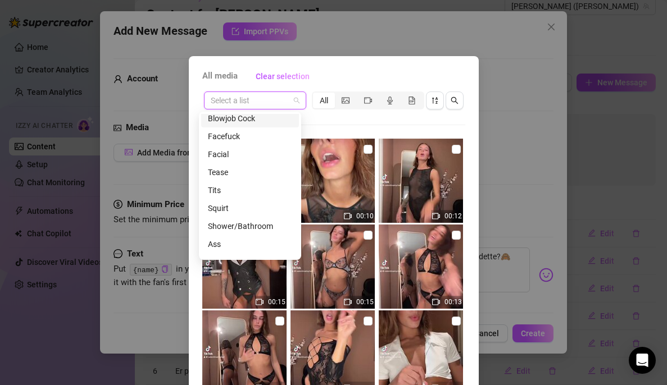
scroll to position [99, 0]
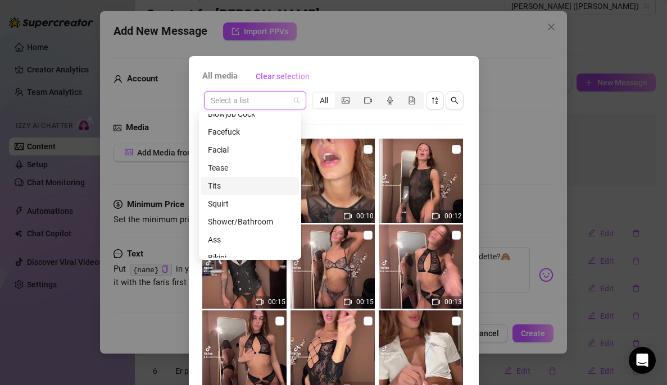
click at [234, 188] on div "Tits" at bounding box center [250, 186] width 84 height 12
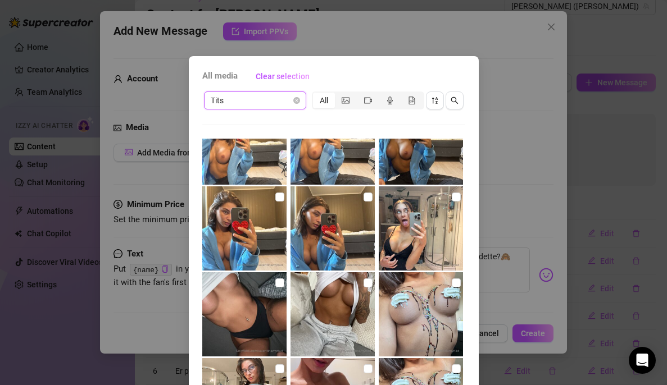
scroll to position [1070, 0]
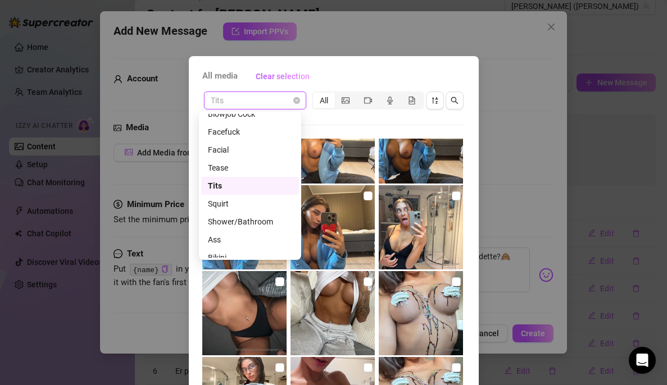
click at [280, 94] on span "Tits" at bounding box center [255, 100] width 89 height 17
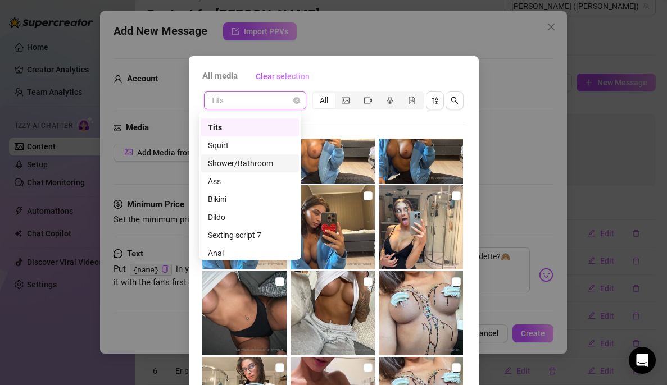
scroll to position [158, 0]
click at [247, 186] on div "Ass" at bounding box center [250, 181] width 84 height 12
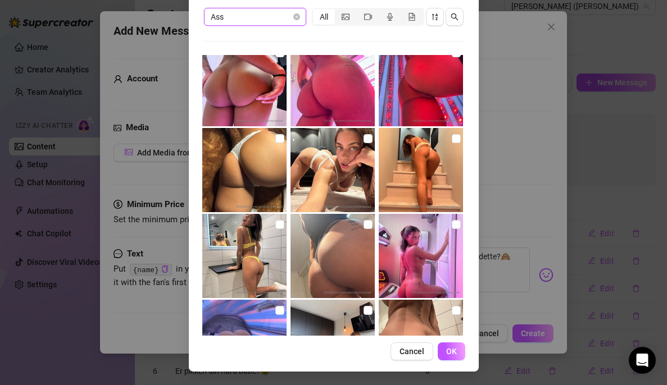
scroll to position [1047, 0]
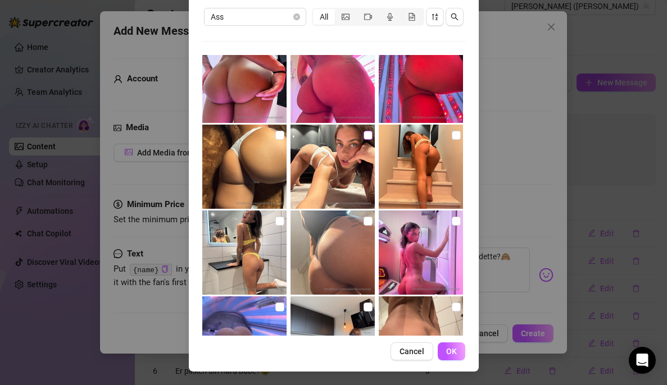
click at [363, 138] on input "checkbox" at bounding box center [367, 135] width 9 height 9
click at [446, 340] on span "OK" at bounding box center [451, 351] width 11 height 9
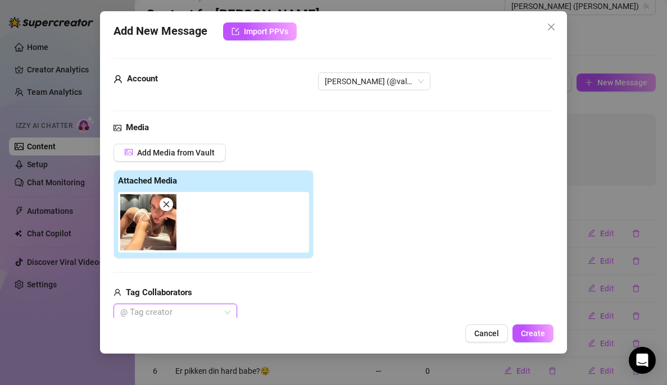
scroll to position [166, 0]
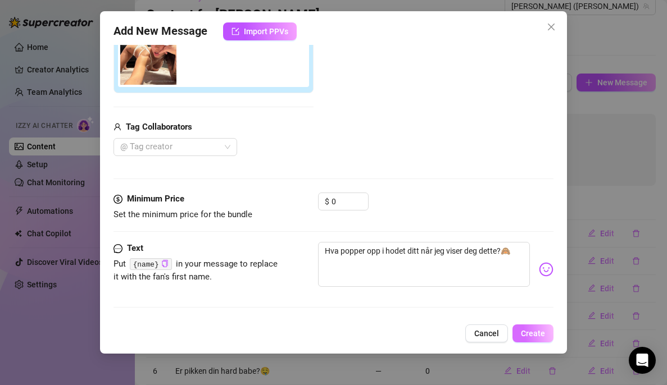
click at [532, 335] on span "Create" at bounding box center [533, 333] width 24 height 9
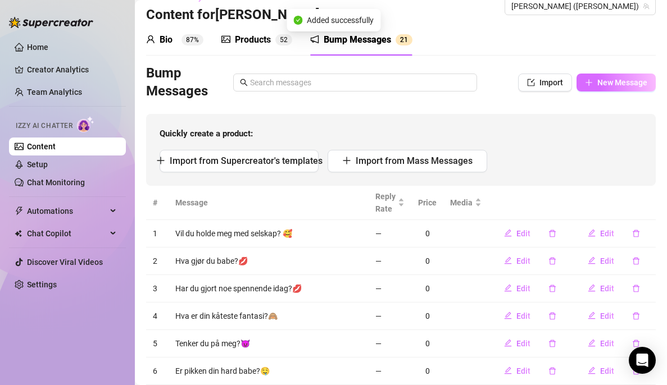
click at [602, 81] on span "New Message" at bounding box center [622, 82] width 50 height 9
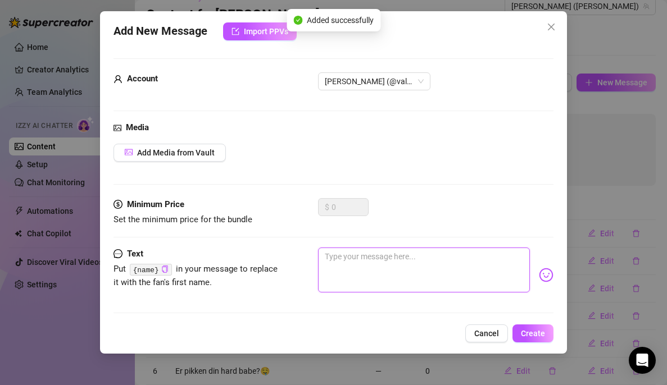
click at [339, 257] on textarea at bounding box center [424, 270] width 212 height 45
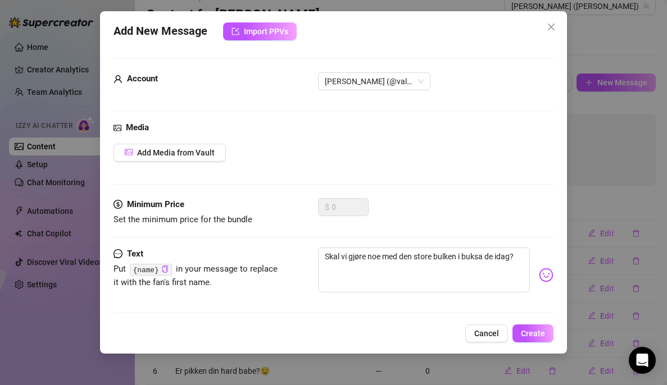
click at [539, 281] on img at bounding box center [546, 275] width 15 height 15
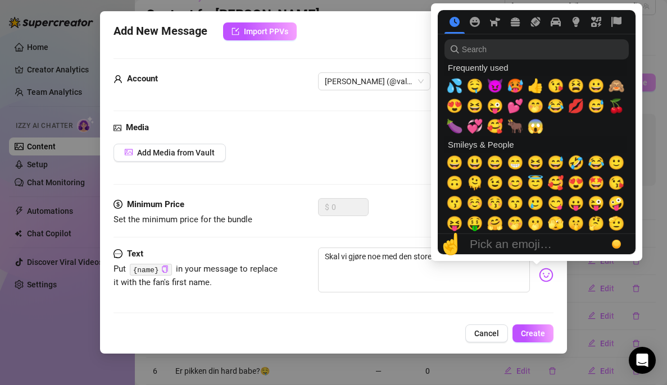
click at [532, 107] on span "🤭" at bounding box center [535, 106] width 17 height 16
click at [416, 140] on div "Media Add Media from Vault" at bounding box center [333, 159] width 440 height 77
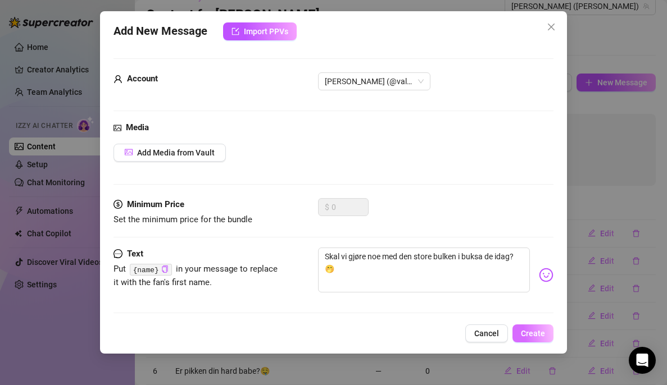
click at [530, 335] on span "Create" at bounding box center [533, 333] width 24 height 9
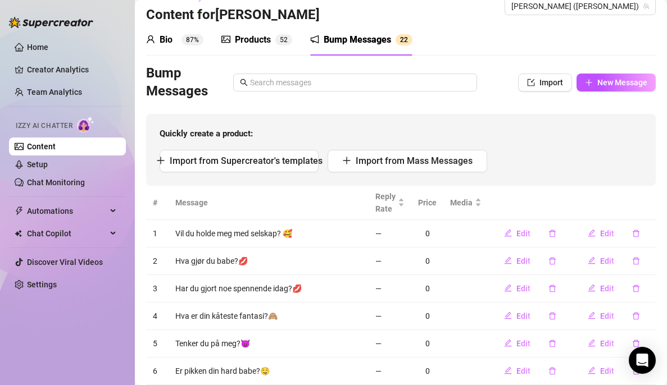
click at [250, 41] on div "Products" at bounding box center [253, 39] width 36 height 13
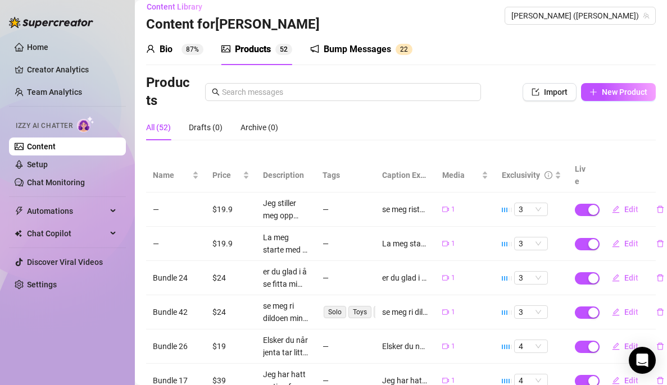
scroll to position [10, 0]
click at [184, 43] on div "Bio 87%" at bounding box center [174, 49] width 57 height 13
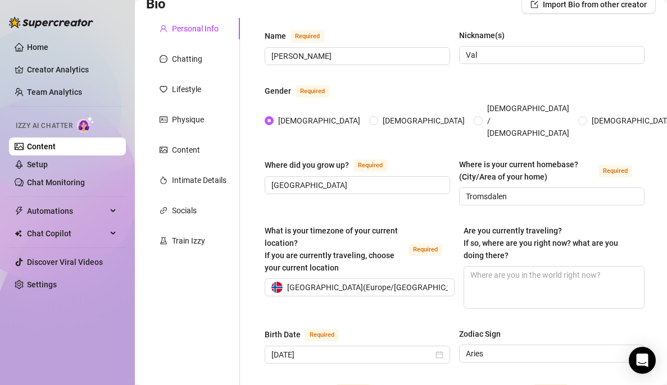
scroll to position [74, 0]
